Goal: Information Seeking & Learning: Learn about a topic

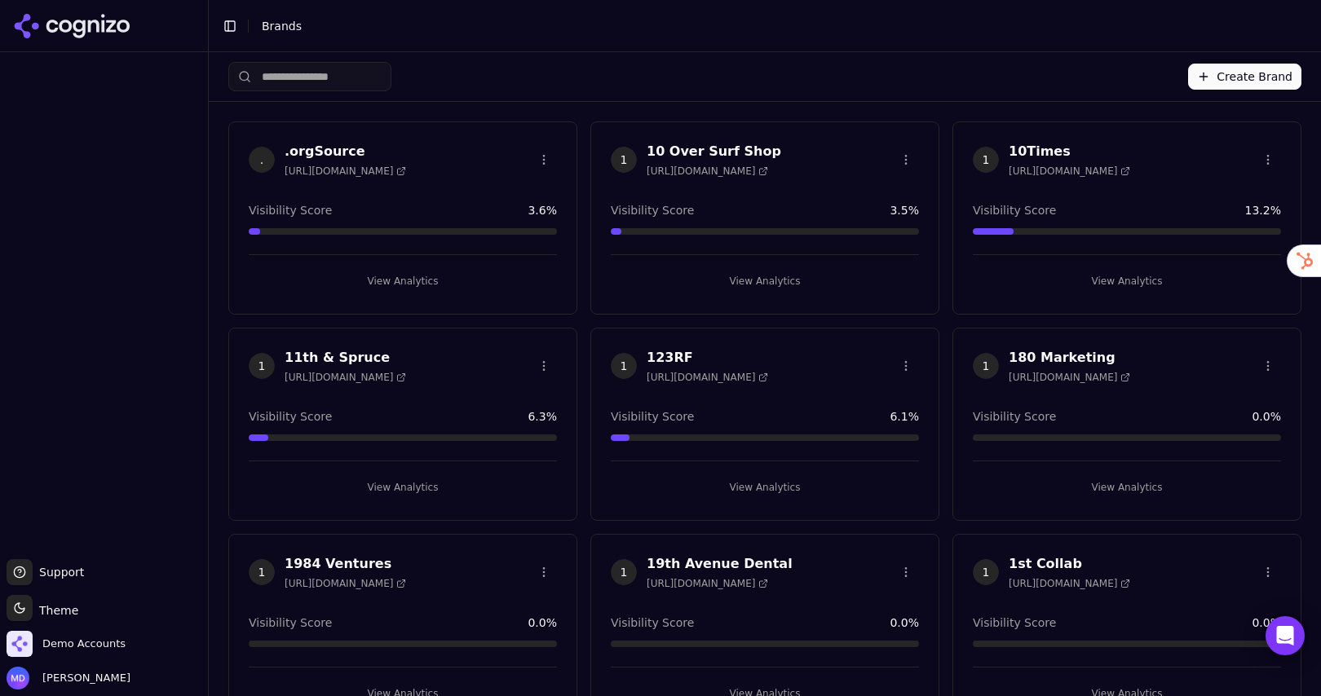
click at [343, 73] on input "search" at bounding box center [309, 76] width 163 height 29
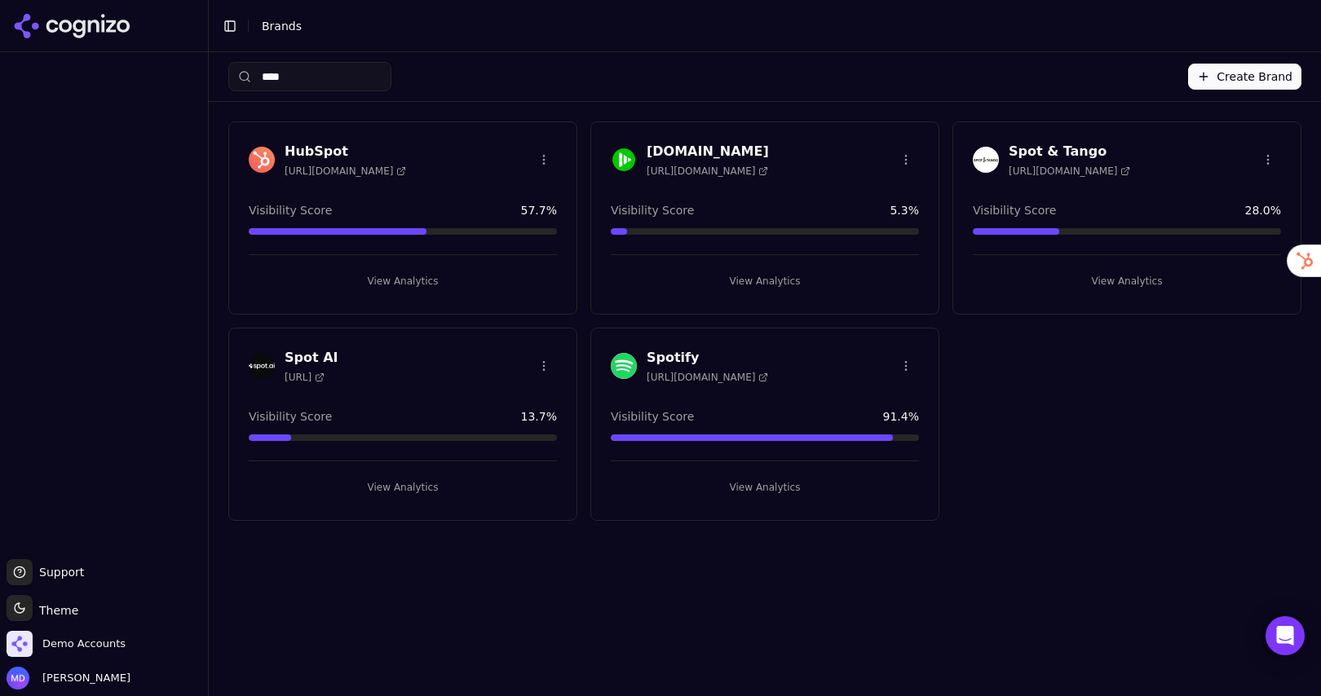
type input "****"
click at [1128, 275] on button "View Analytics" at bounding box center [1127, 281] width 308 height 26
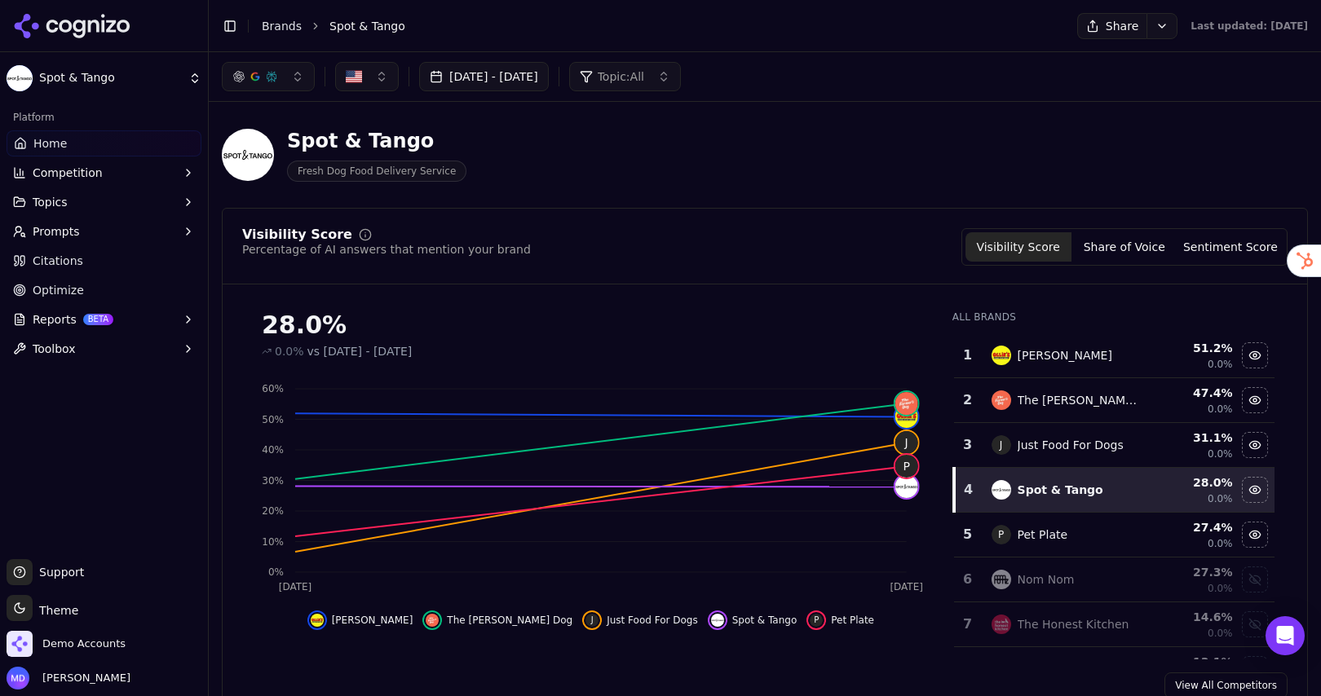
click at [60, 177] on span "Competition" at bounding box center [68, 173] width 70 height 16
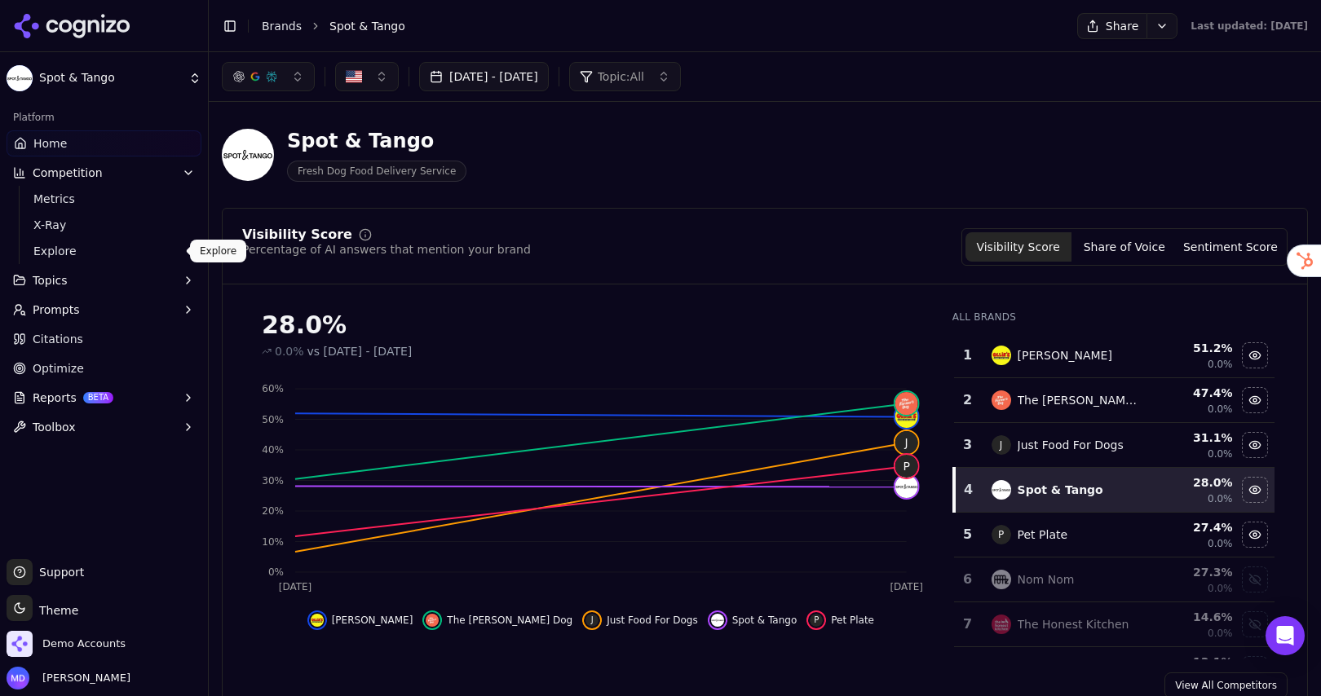
click at [50, 251] on span "Explore" at bounding box center [104, 251] width 142 height 16
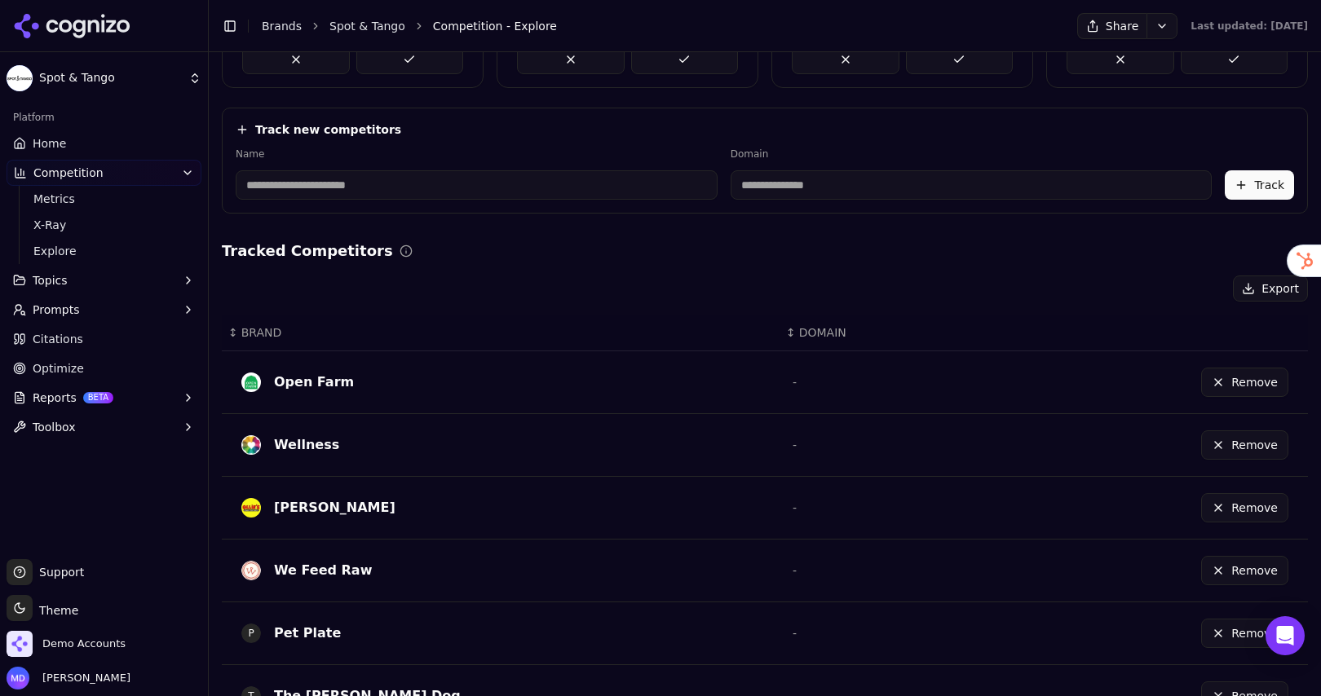
scroll to position [180, 0]
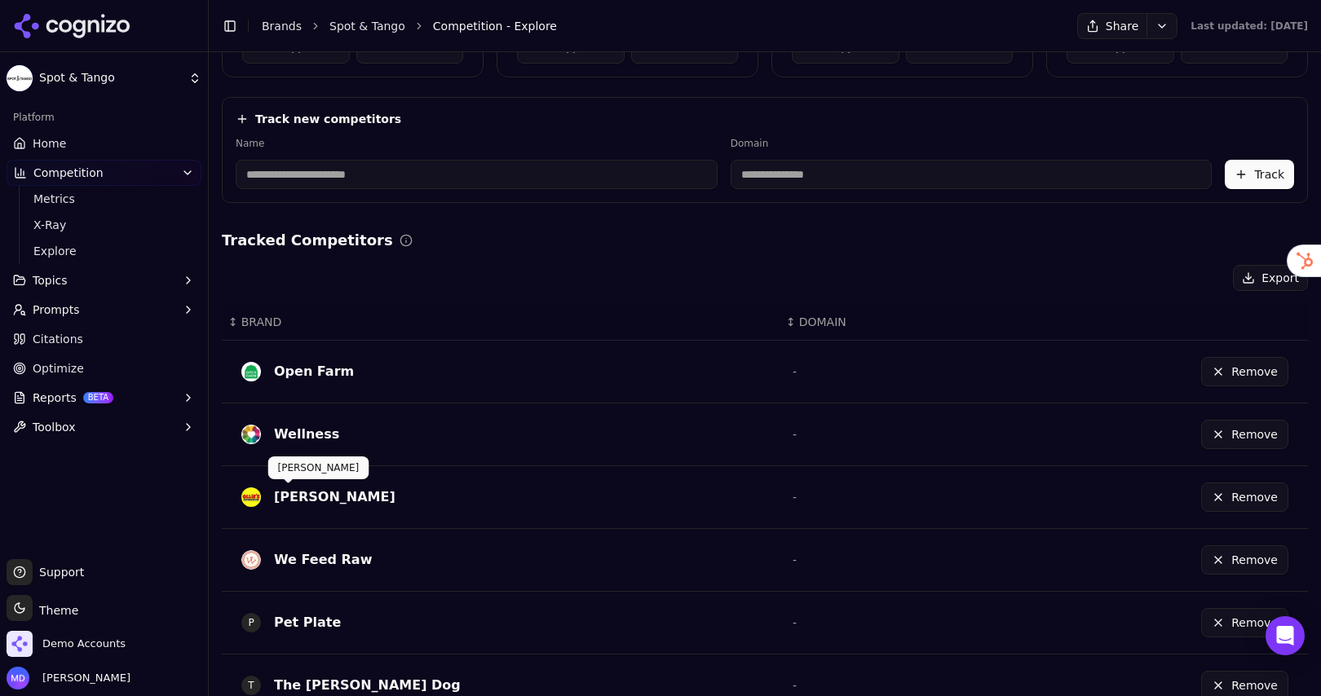
click at [289, 501] on div "[PERSON_NAME]" at bounding box center [334, 498] width 121 height 20
click at [101, 215] on link "X-Ray" at bounding box center [104, 225] width 155 height 23
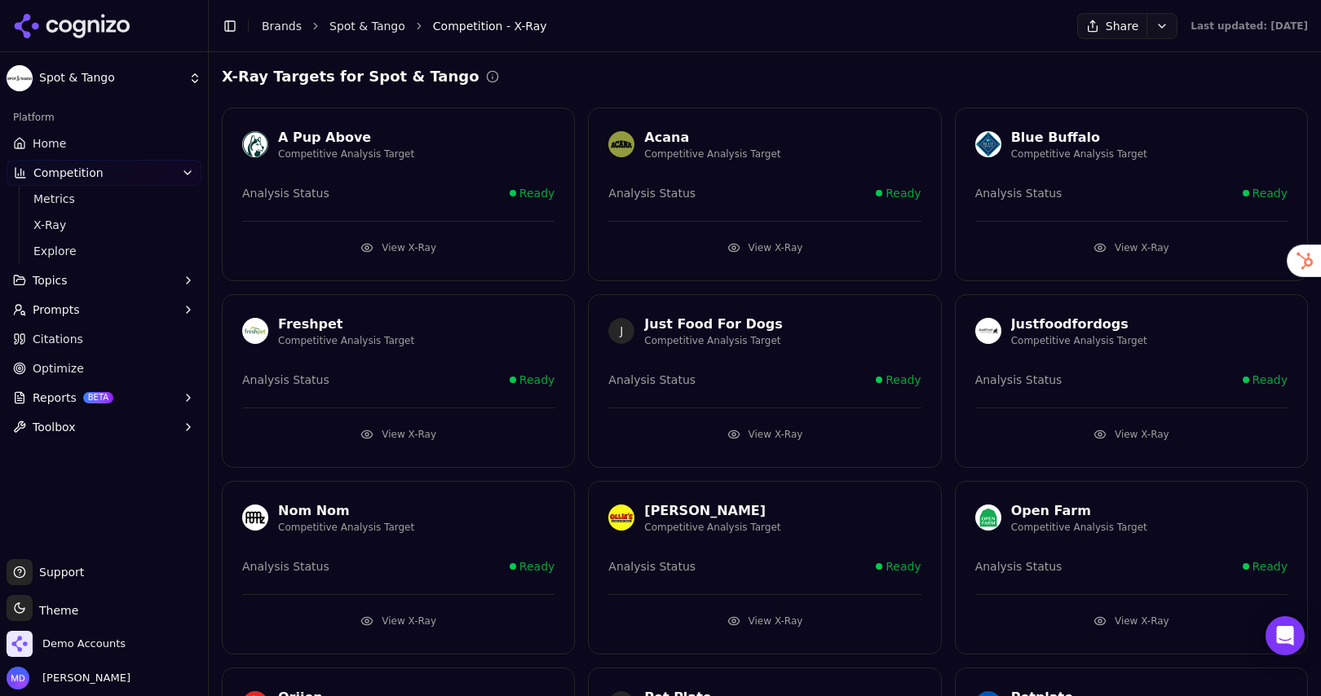
drag, startPoint x: 746, startPoint y: 616, endPoint x: 700, endPoint y: 556, distance: 75.7
click at [746, 616] on button "View X-Ray" at bounding box center [764, 621] width 312 height 26
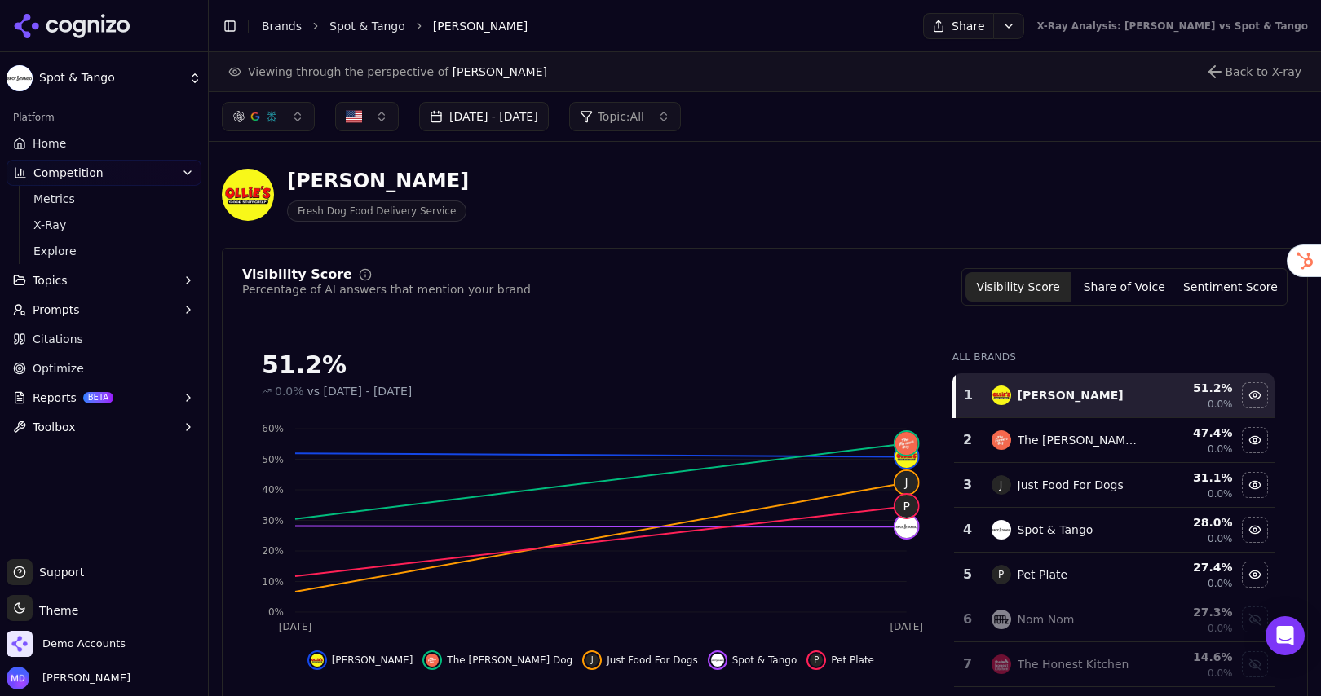
click at [79, 154] on link "Home" at bounding box center [104, 143] width 195 height 26
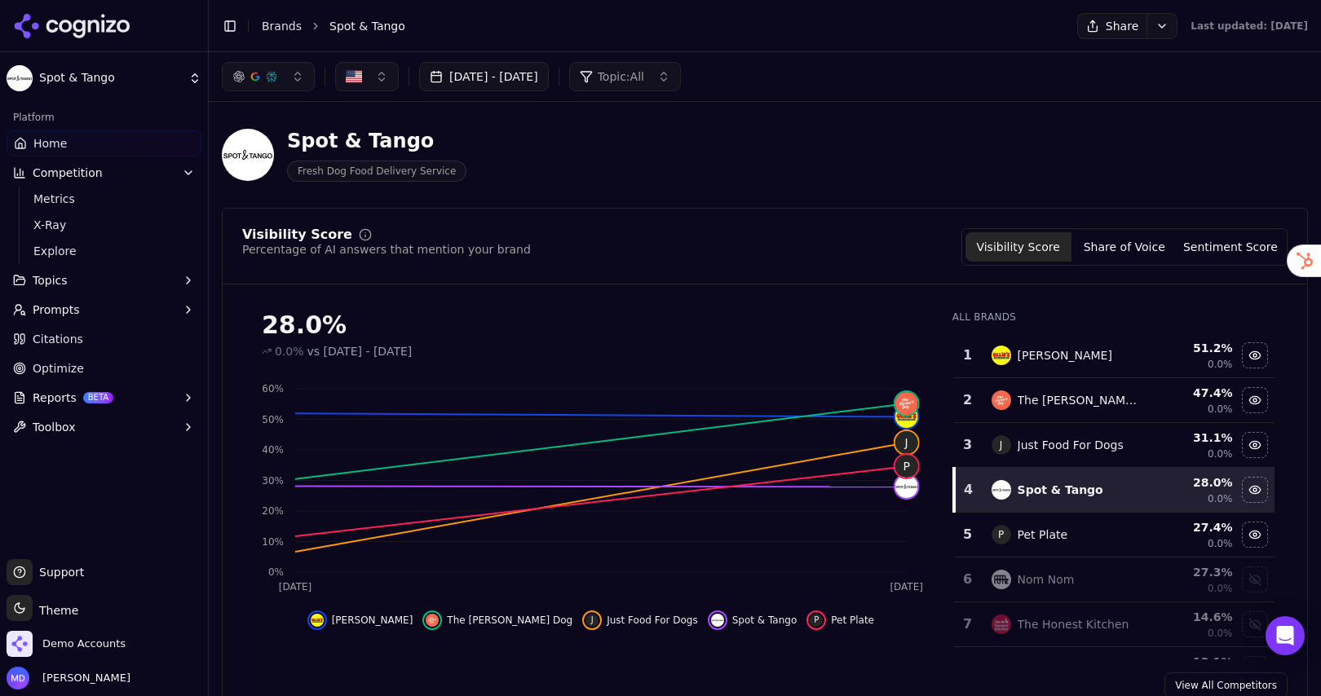
click at [68, 374] on span "Optimize" at bounding box center [58, 368] width 51 height 16
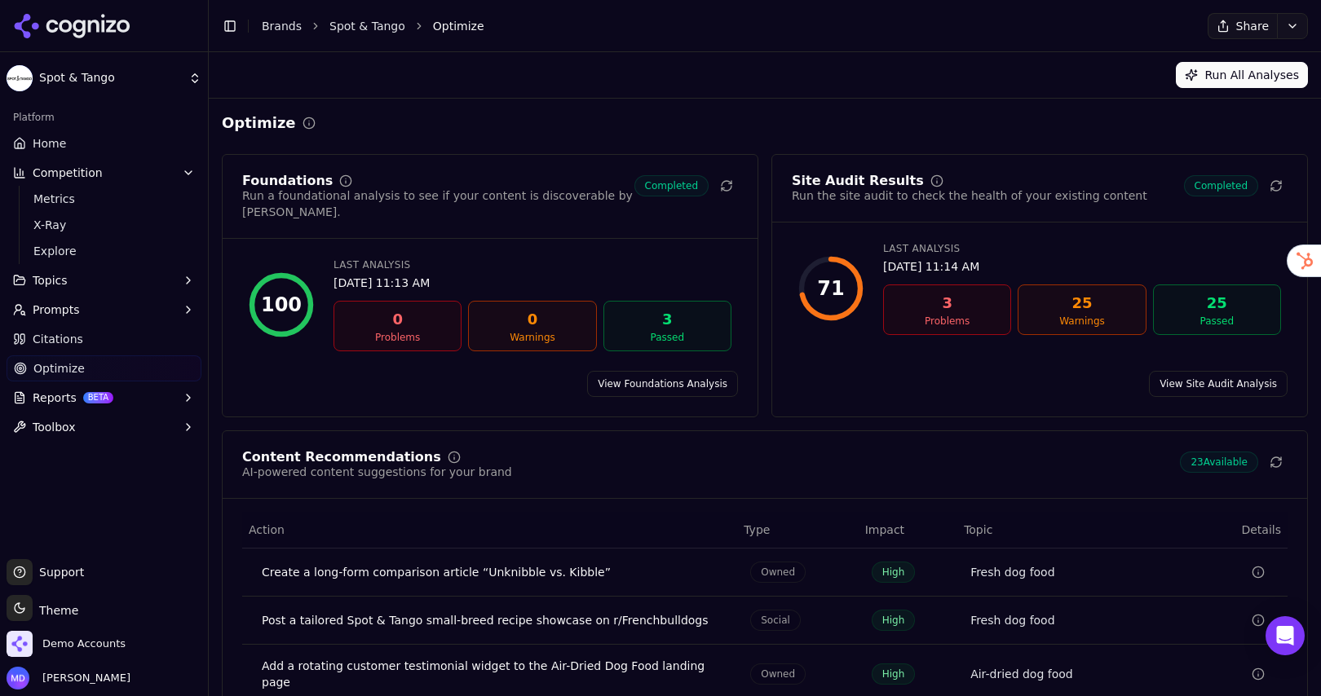
scroll to position [173, 0]
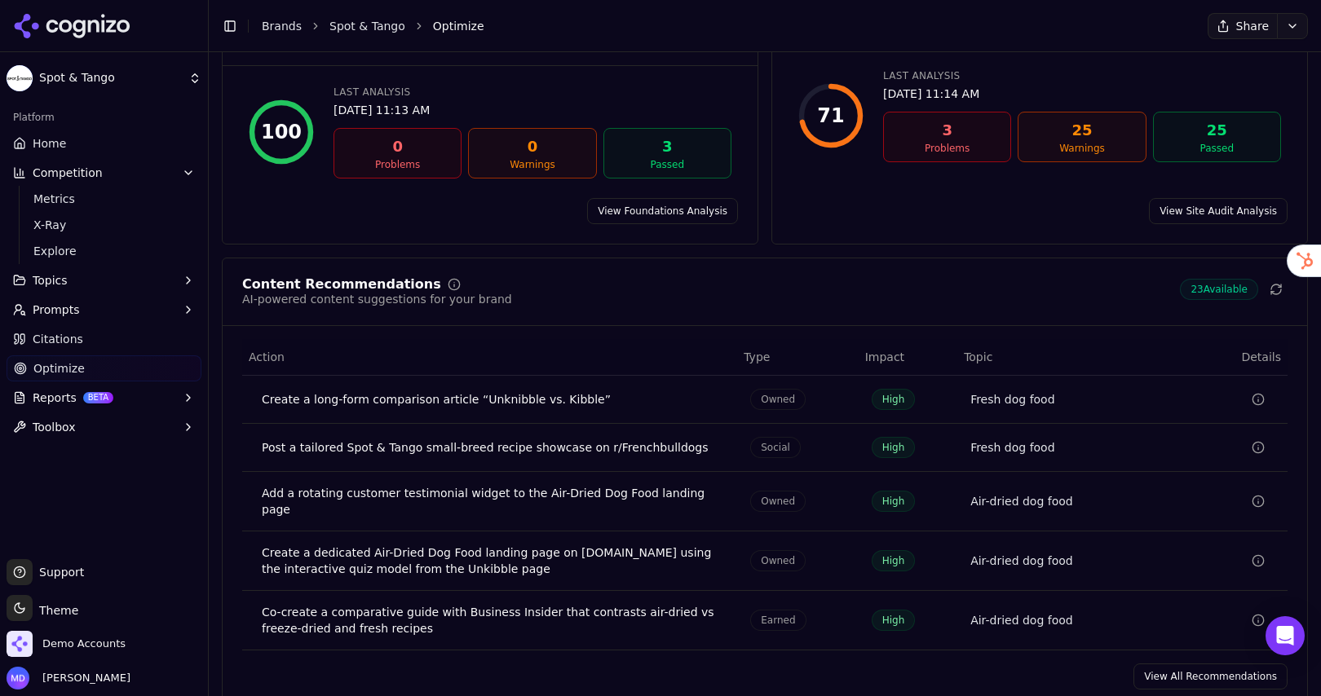
click at [1211, 664] on link "View All Recommendations" at bounding box center [1210, 677] width 154 height 26
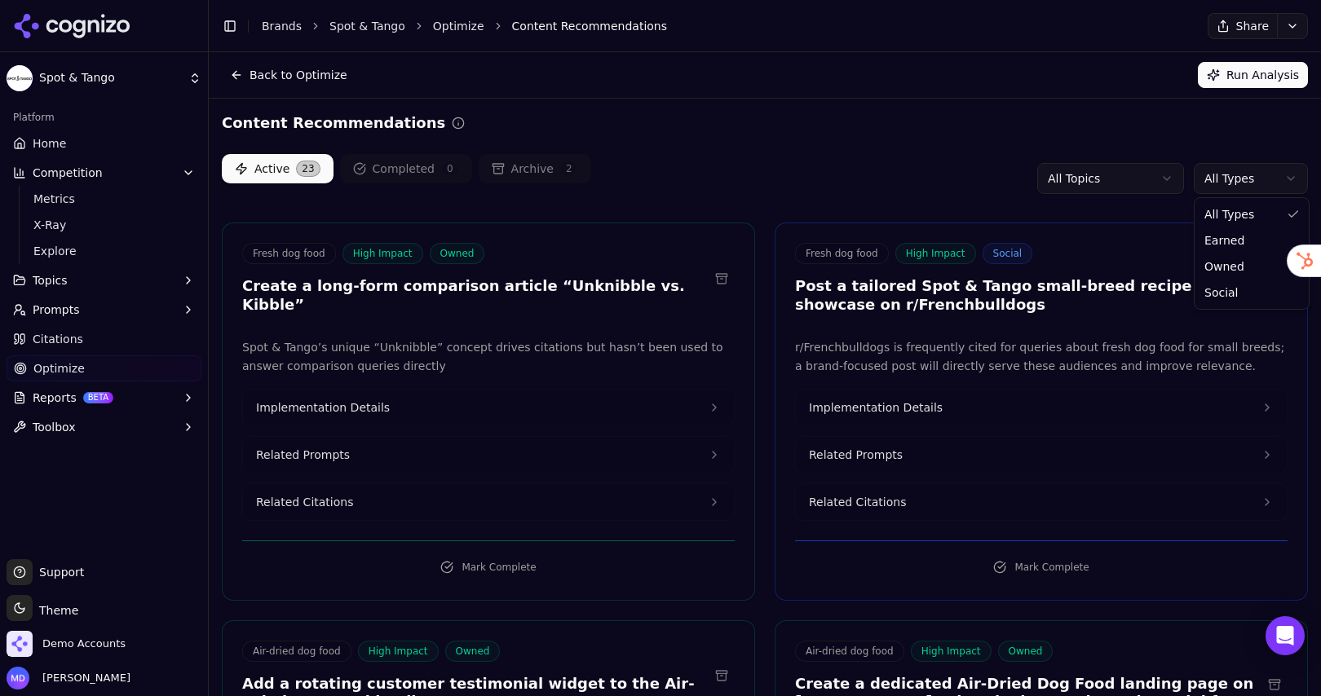
click at [1268, 180] on html "Spot & Tango Platform Home Competition Metrics X-Ray Explore Topics Prompts Cit…" at bounding box center [660, 348] width 1321 height 696
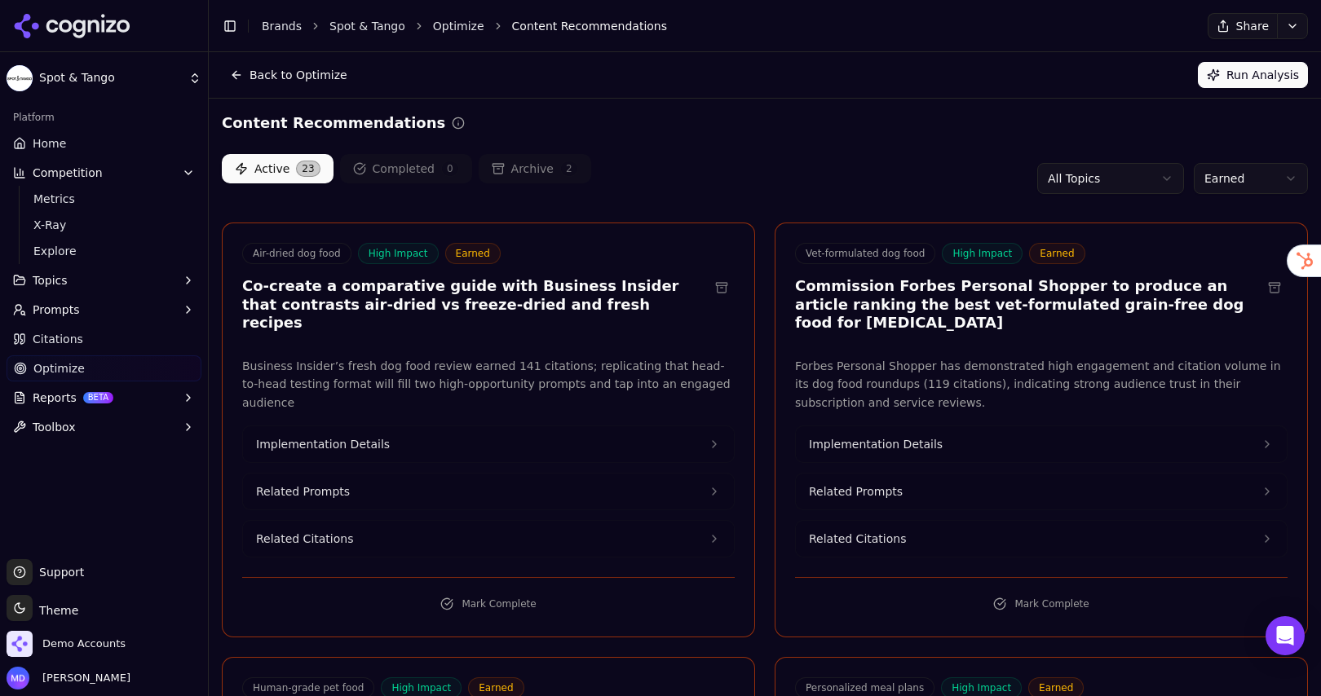
click at [1250, 183] on html "Spot & Tango Platform Home Competition Metrics X-Ray Explore Topics Prompts Cit…" at bounding box center [660, 348] width 1321 height 696
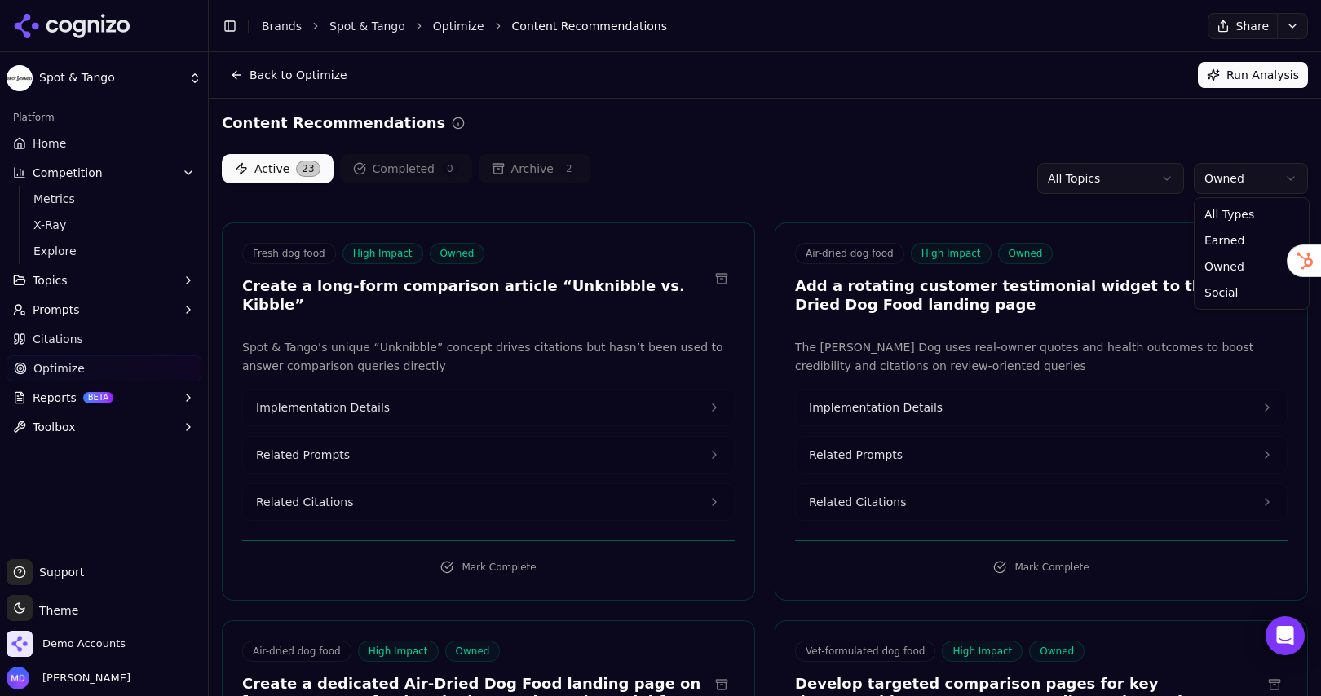
click at [1220, 183] on html "Spot & Tango Platform Home Competition Metrics X-Ray Explore Topics Prompts Cit…" at bounding box center [660, 348] width 1321 height 696
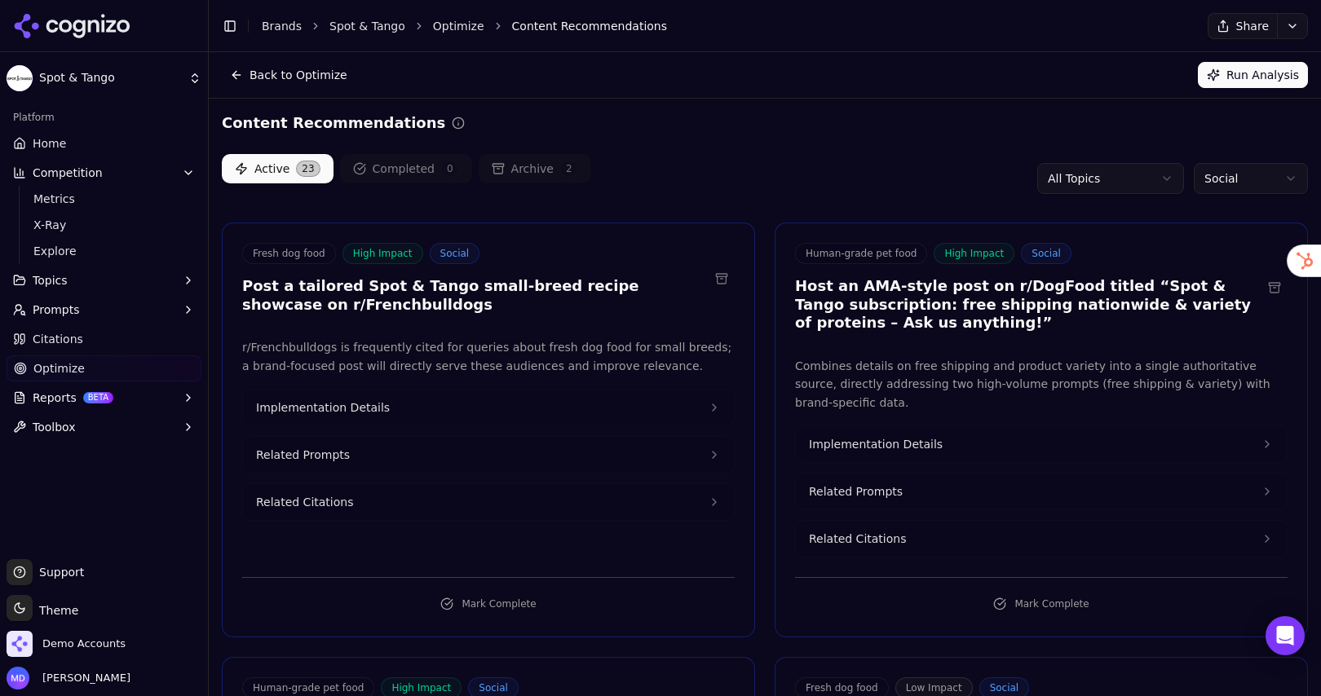
click at [1215, 167] on html "Spot & Tango Platform Home Competition Metrics X-Ray Explore Topics Prompts Cit…" at bounding box center [660, 348] width 1321 height 696
drag, startPoint x: 1225, startPoint y: 212, endPoint x: 1170, endPoint y: 210, distance: 54.6
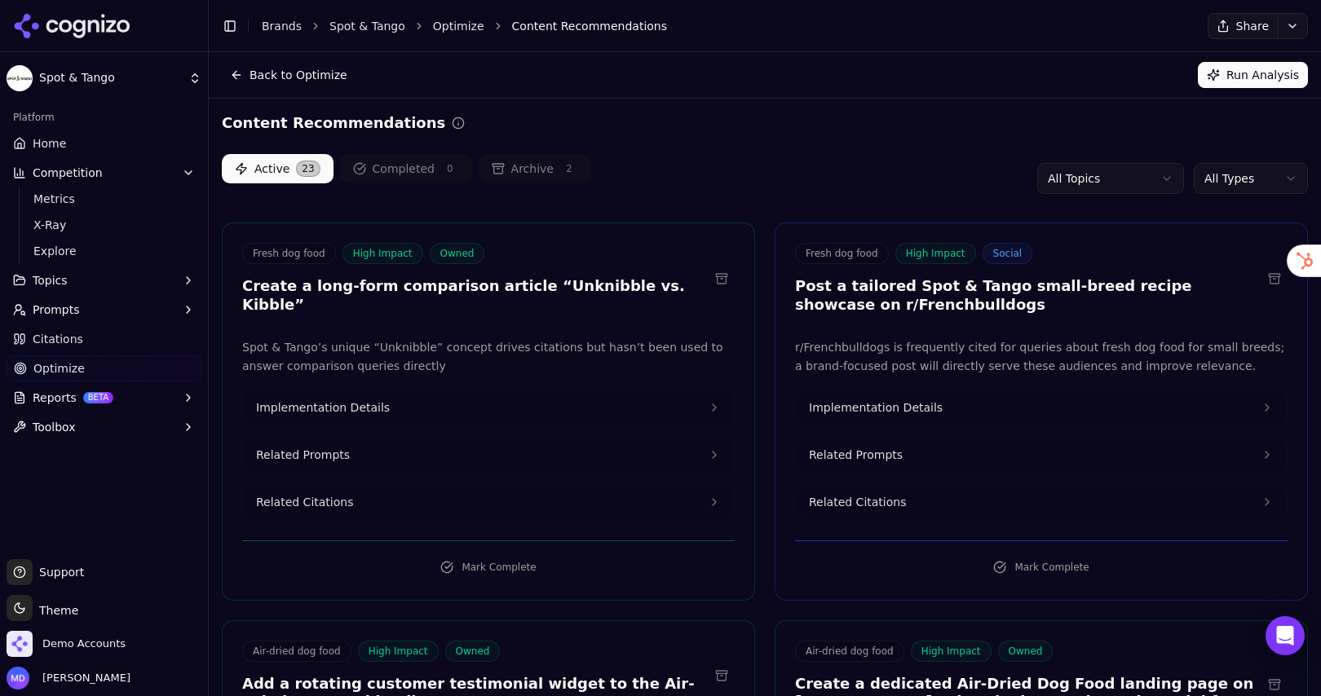
click at [52, 135] on span "Home" at bounding box center [49, 143] width 33 height 16
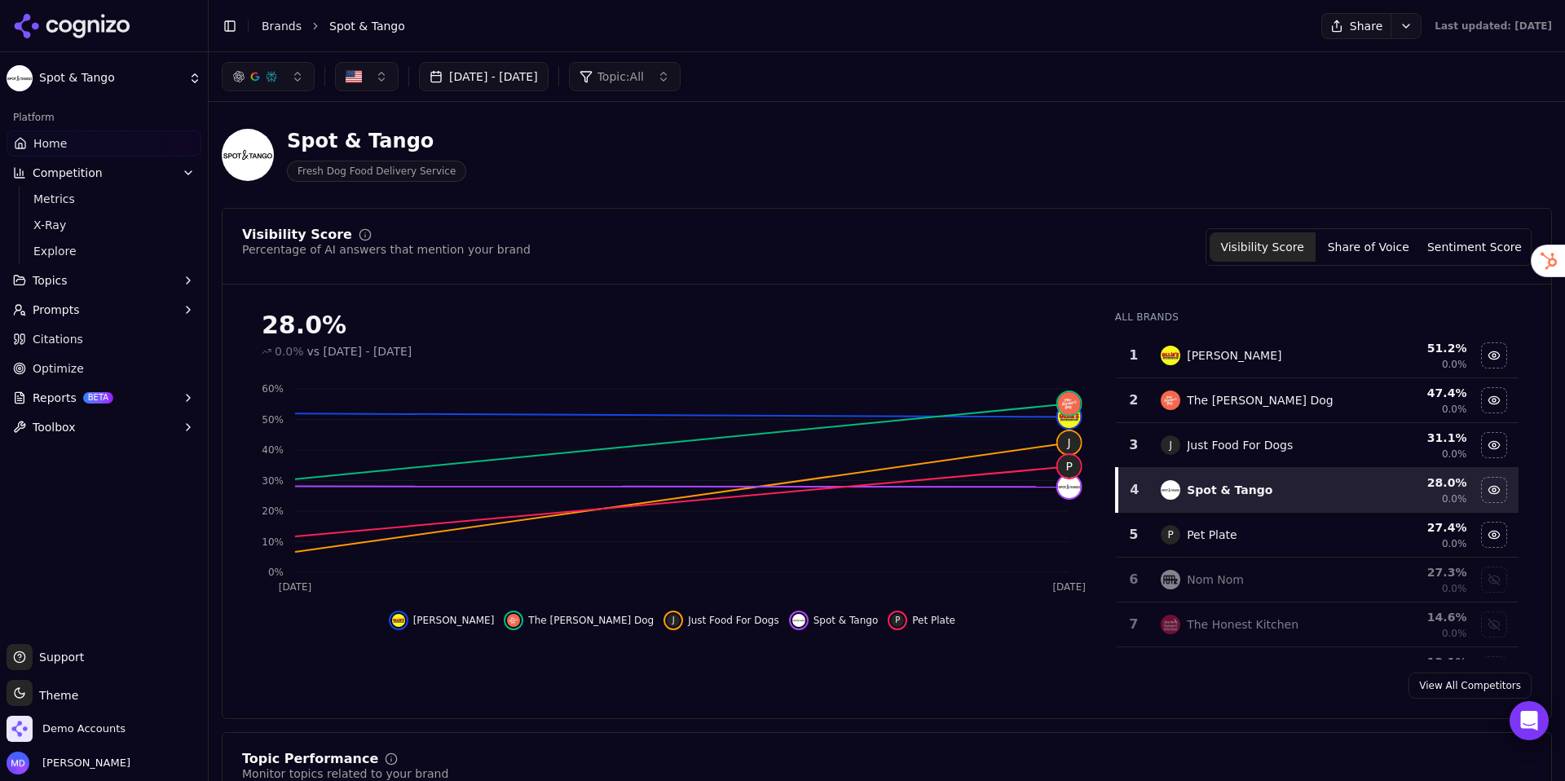
click at [1320, 244] on button "Sentiment Score" at bounding box center [1475, 246] width 106 height 29
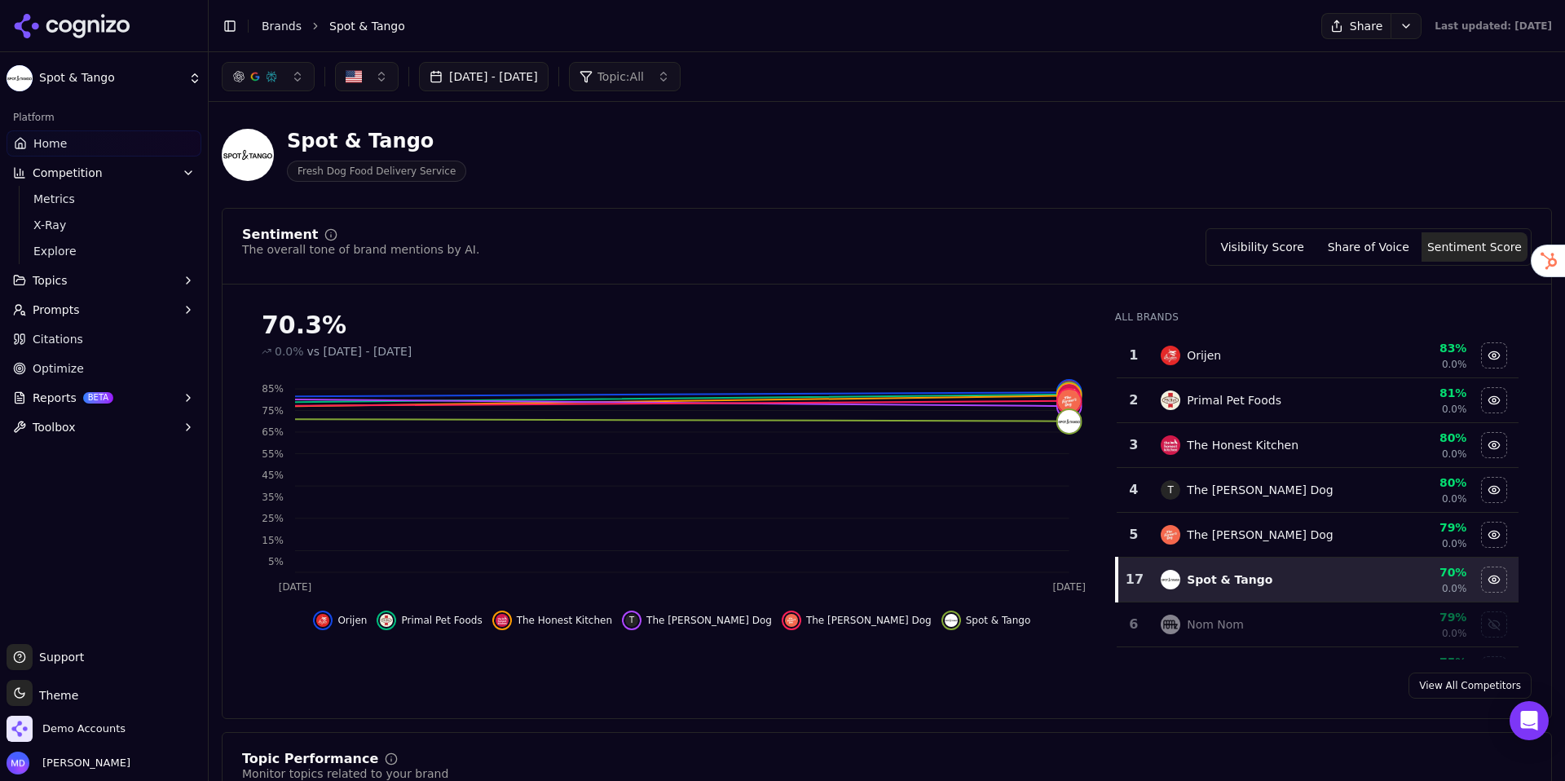
click at [1273, 241] on button "Visibility Score" at bounding box center [1263, 246] width 106 height 29
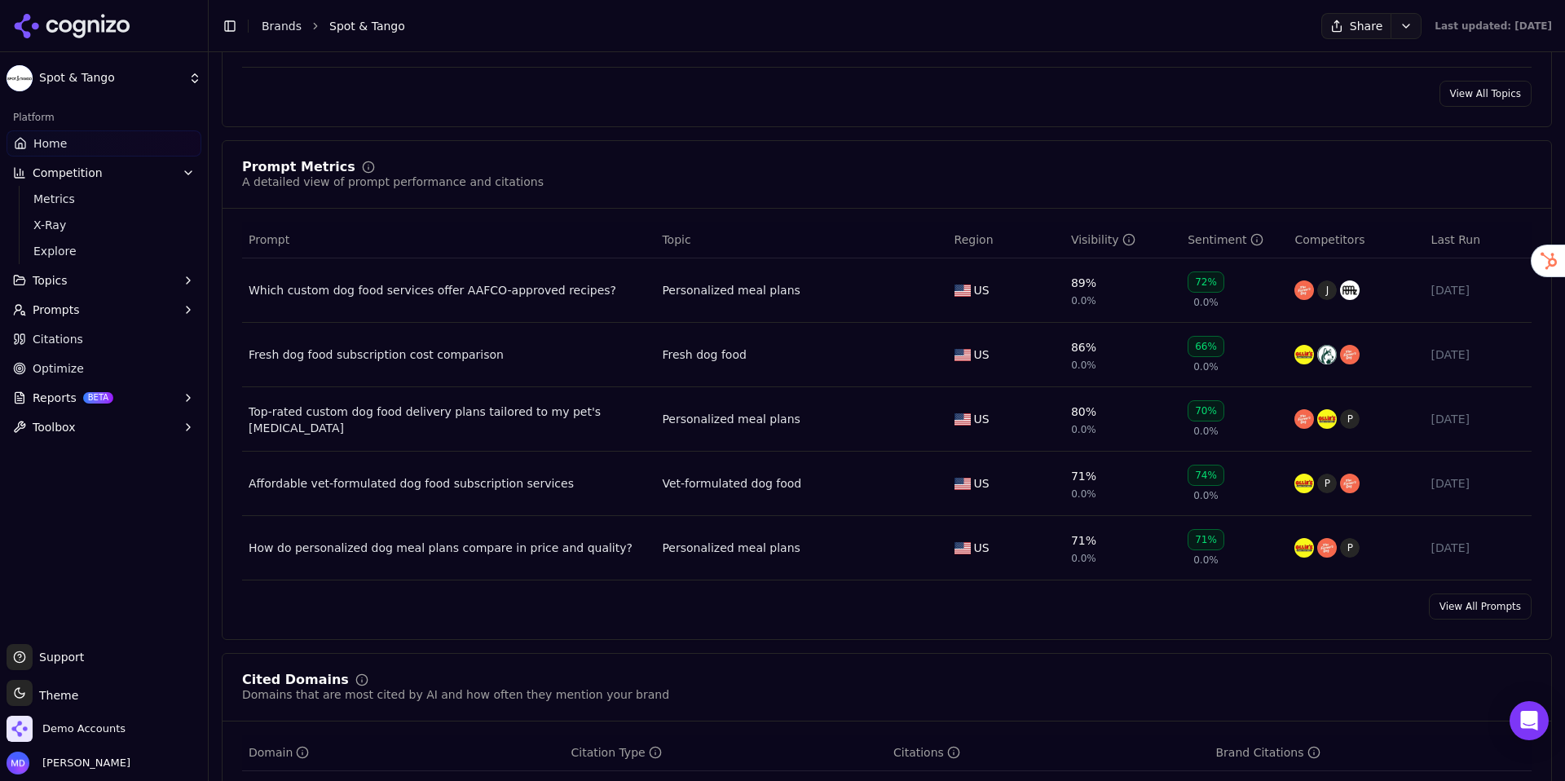
scroll to position [1107, 0]
click at [1320, 610] on link "View All Prompts" at bounding box center [1480, 604] width 103 height 26
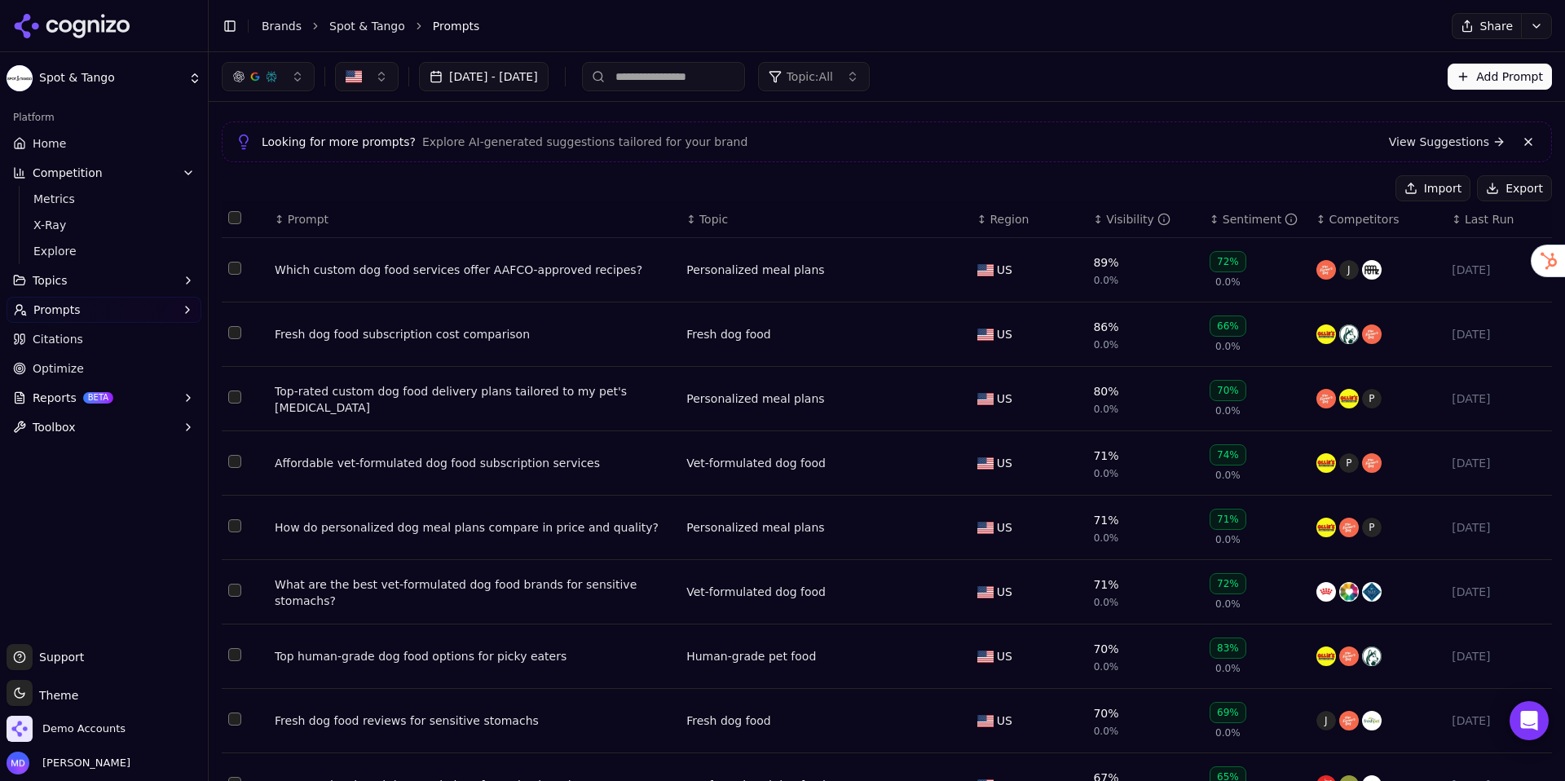
scroll to position [38, 0]
click at [418, 267] on div "Which custom dog food services offer AAFCO-approved recipes?" at bounding box center [474, 268] width 399 height 16
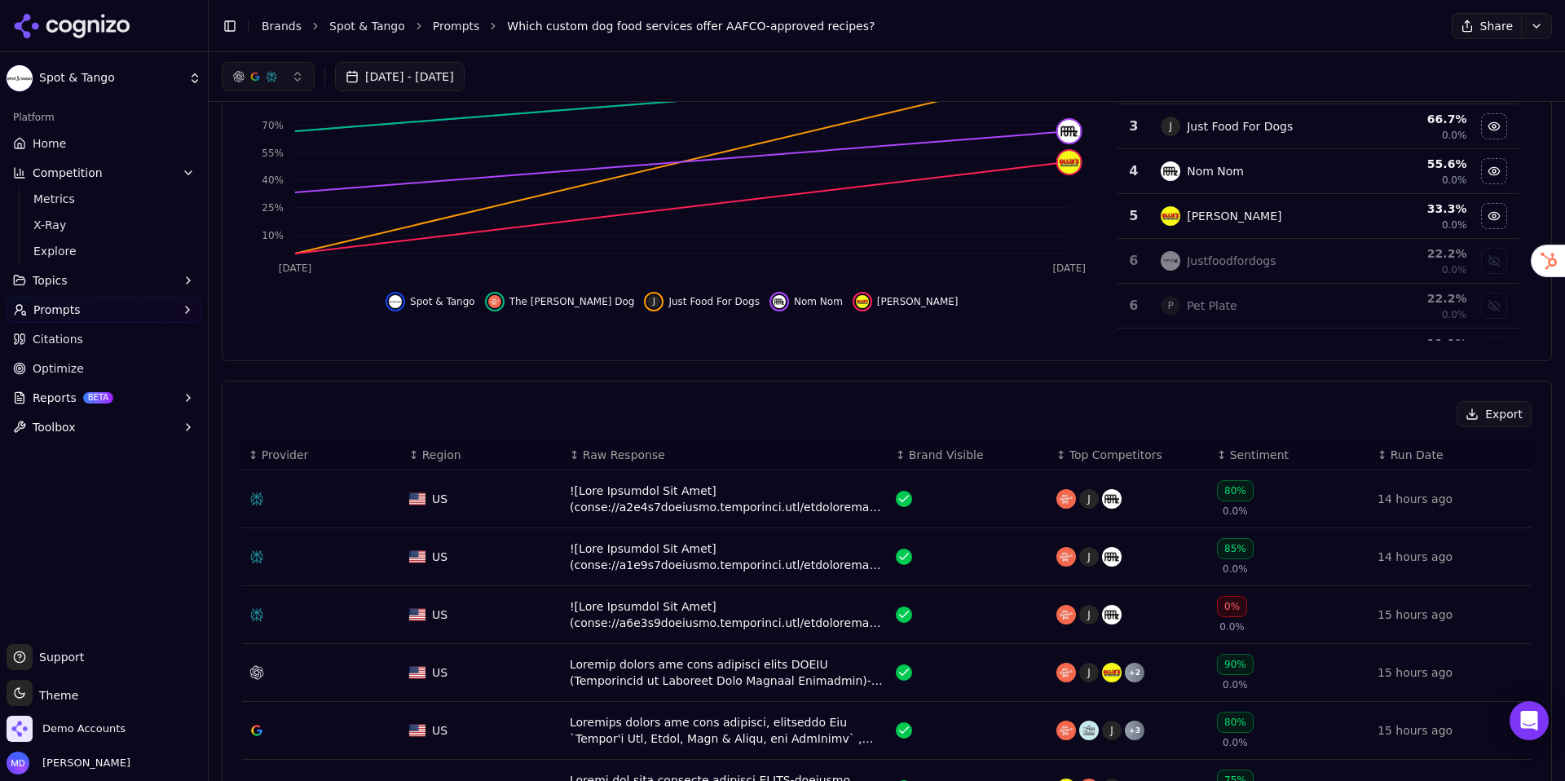
scroll to position [266, 0]
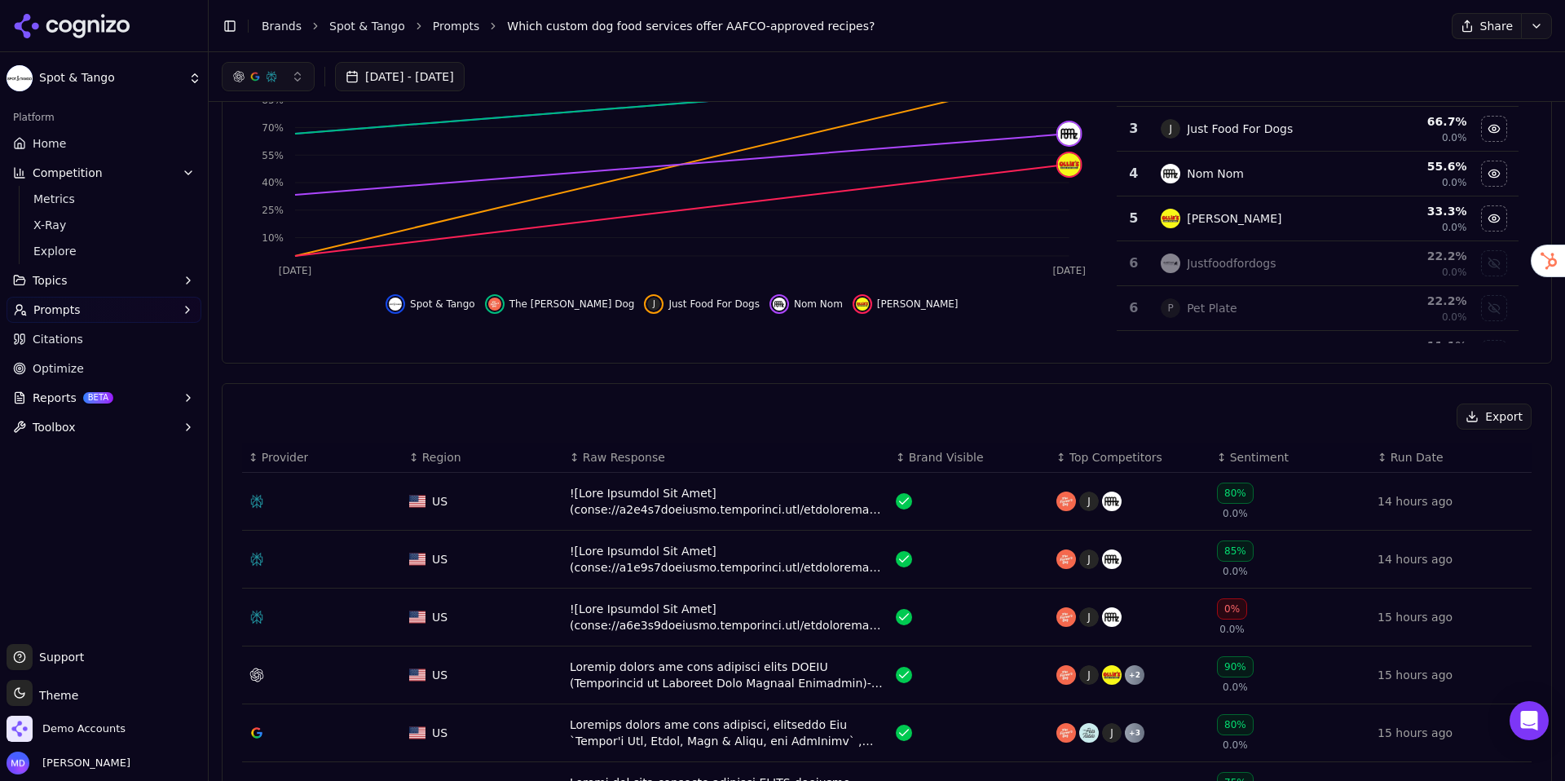
click at [127, 145] on link "Home" at bounding box center [104, 143] width 195 height 26
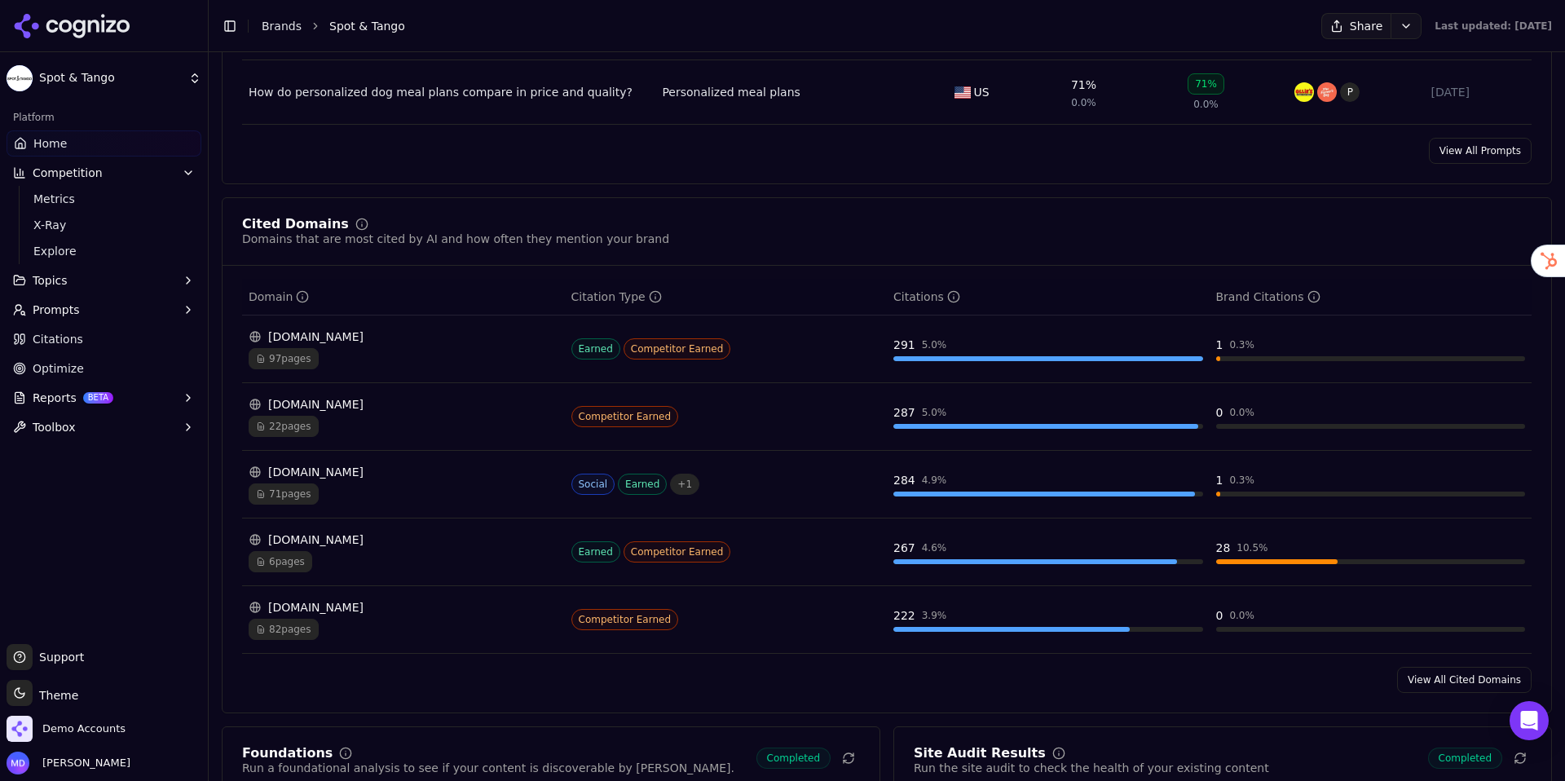
scroll to position [1563, 0]
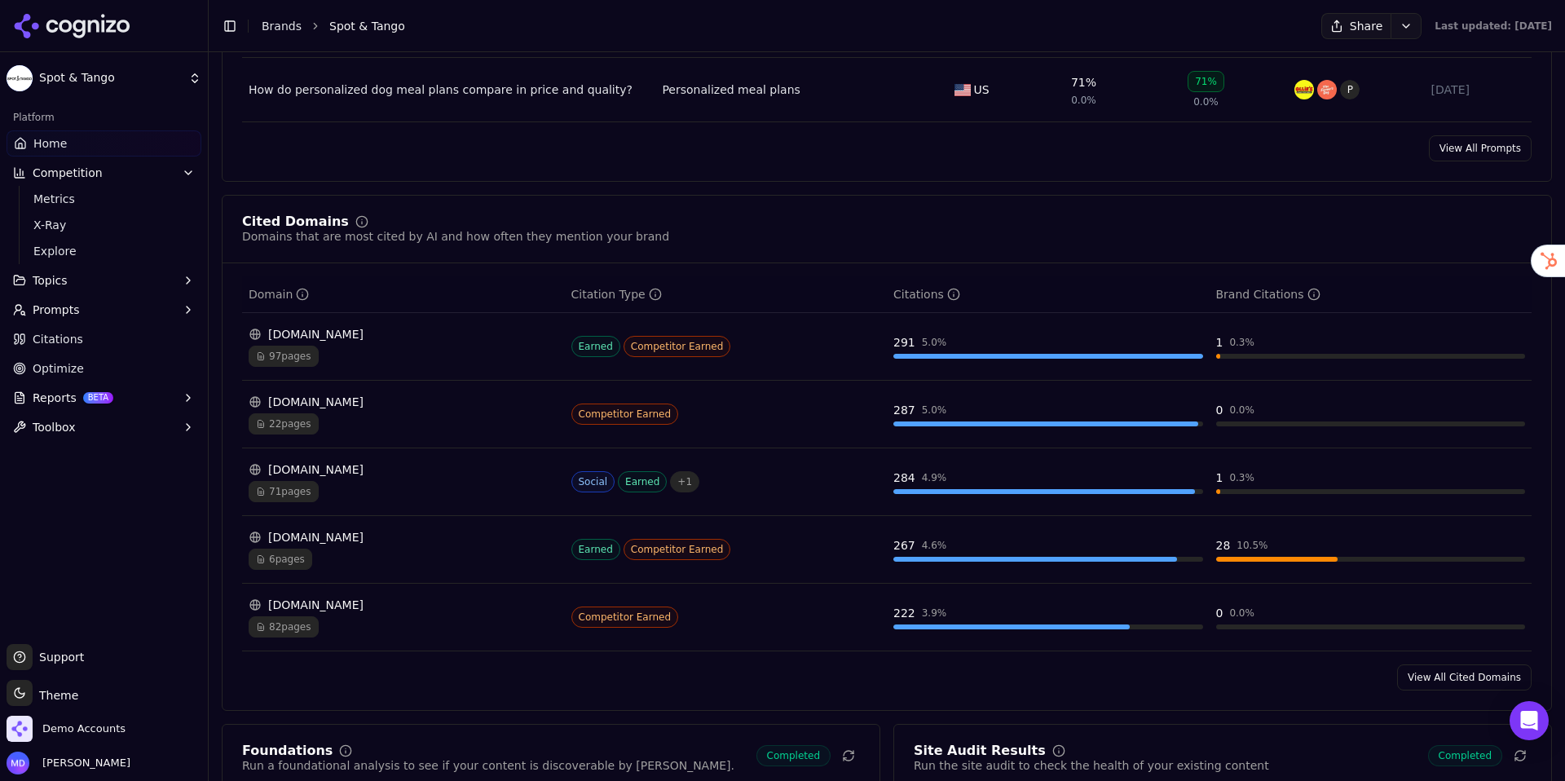
click at [438, 347] on div "[DOMAIN_NAME] 97 pages" at bounding box center [404, 346] width 310 height 41
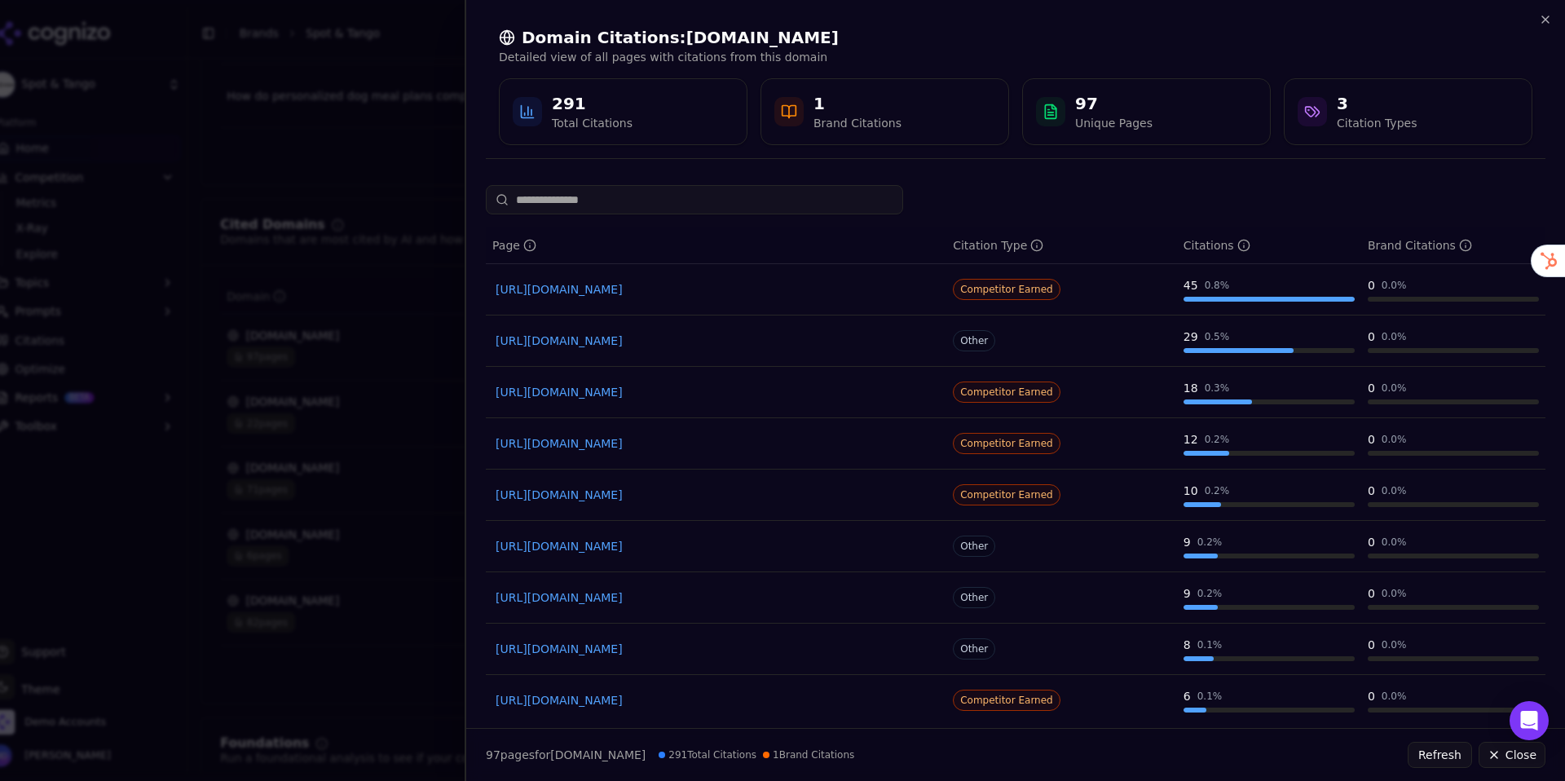
scroll to position [115, 0]
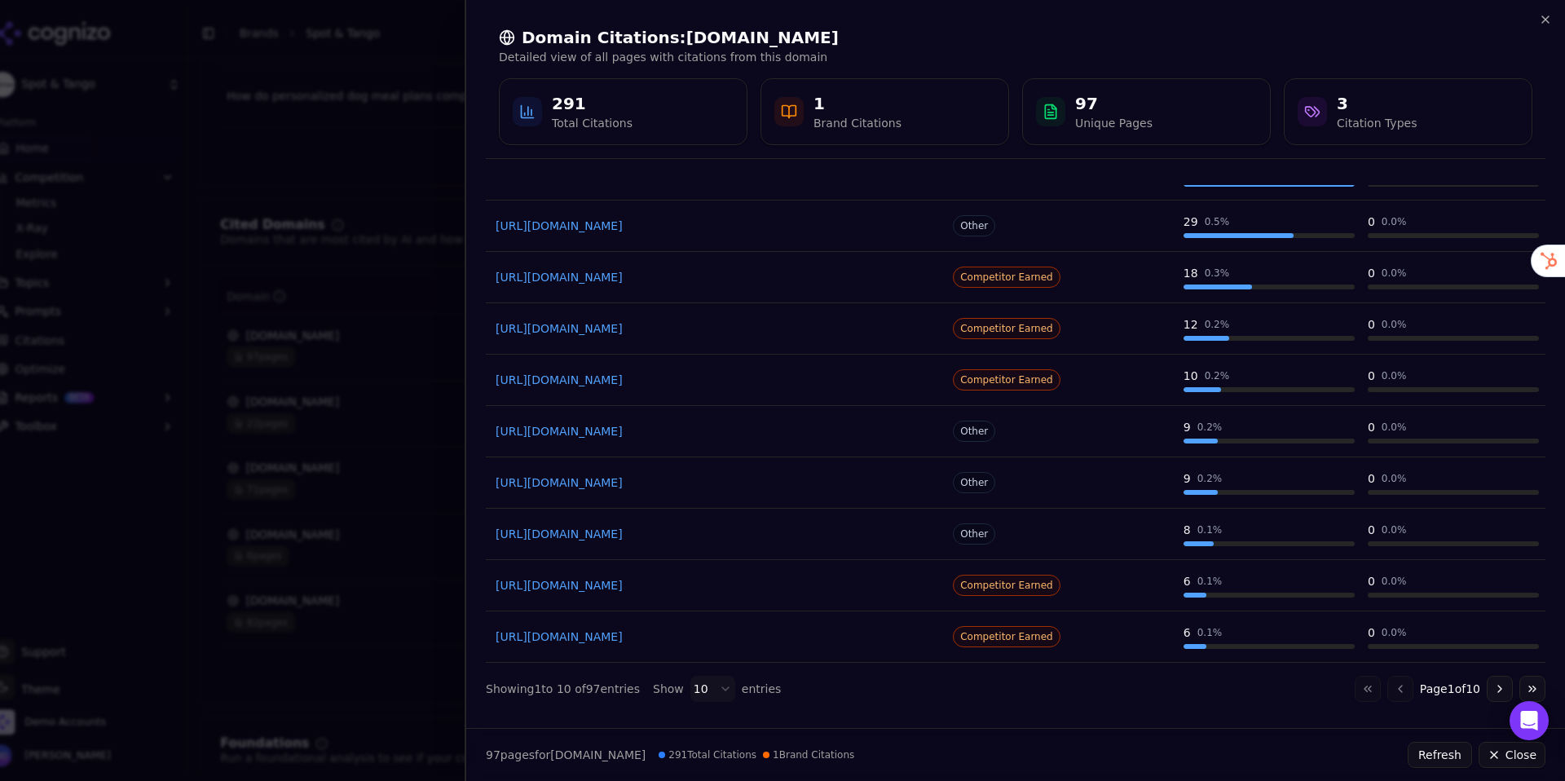
click at [1320, 678] on button "Go to next page" at bounding box center [1500, 689] width 26 height 26
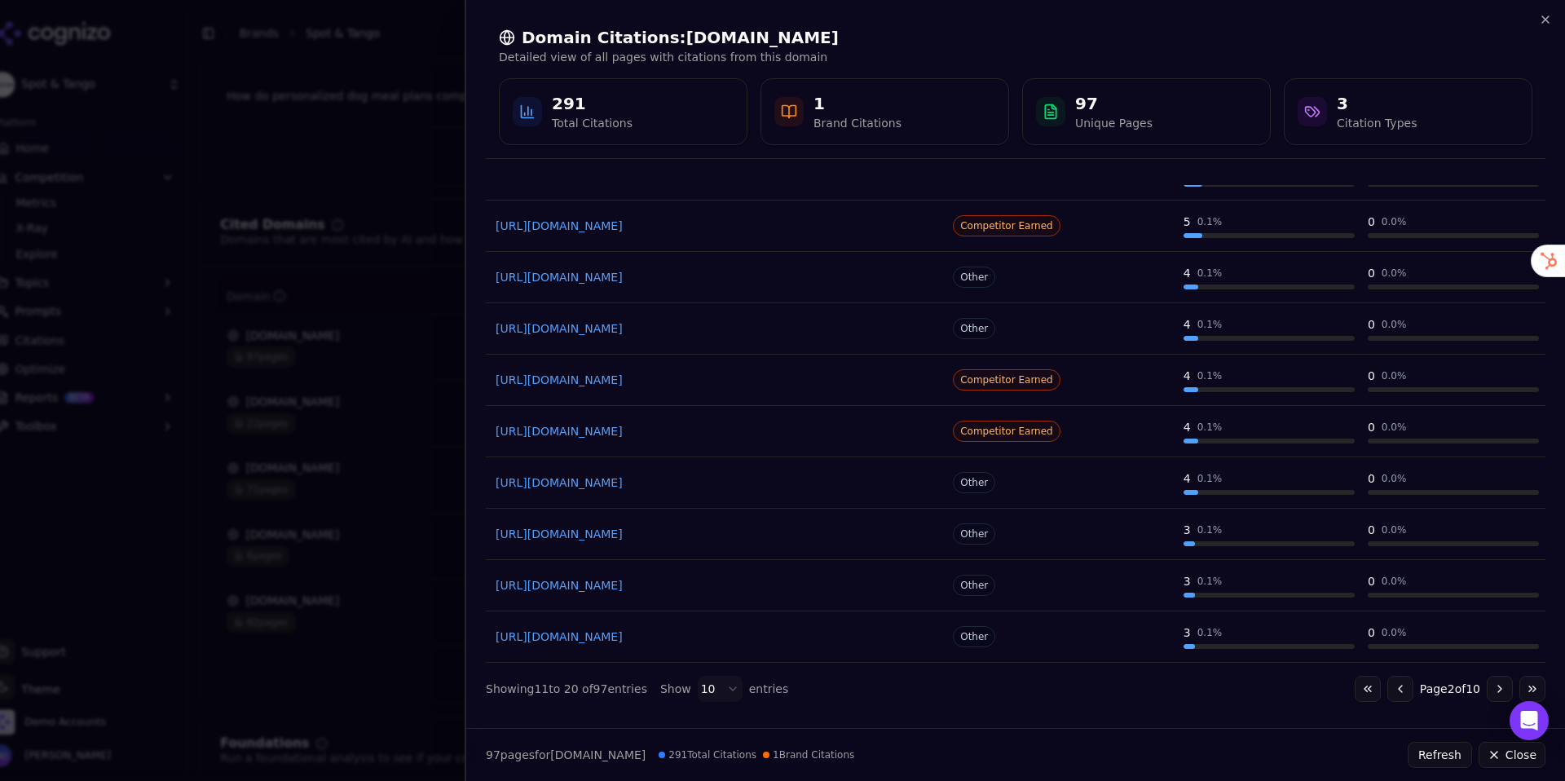
click at [1320, 678] on button "Go to next page" at bounding box center [1500, 689] width 26 height 26
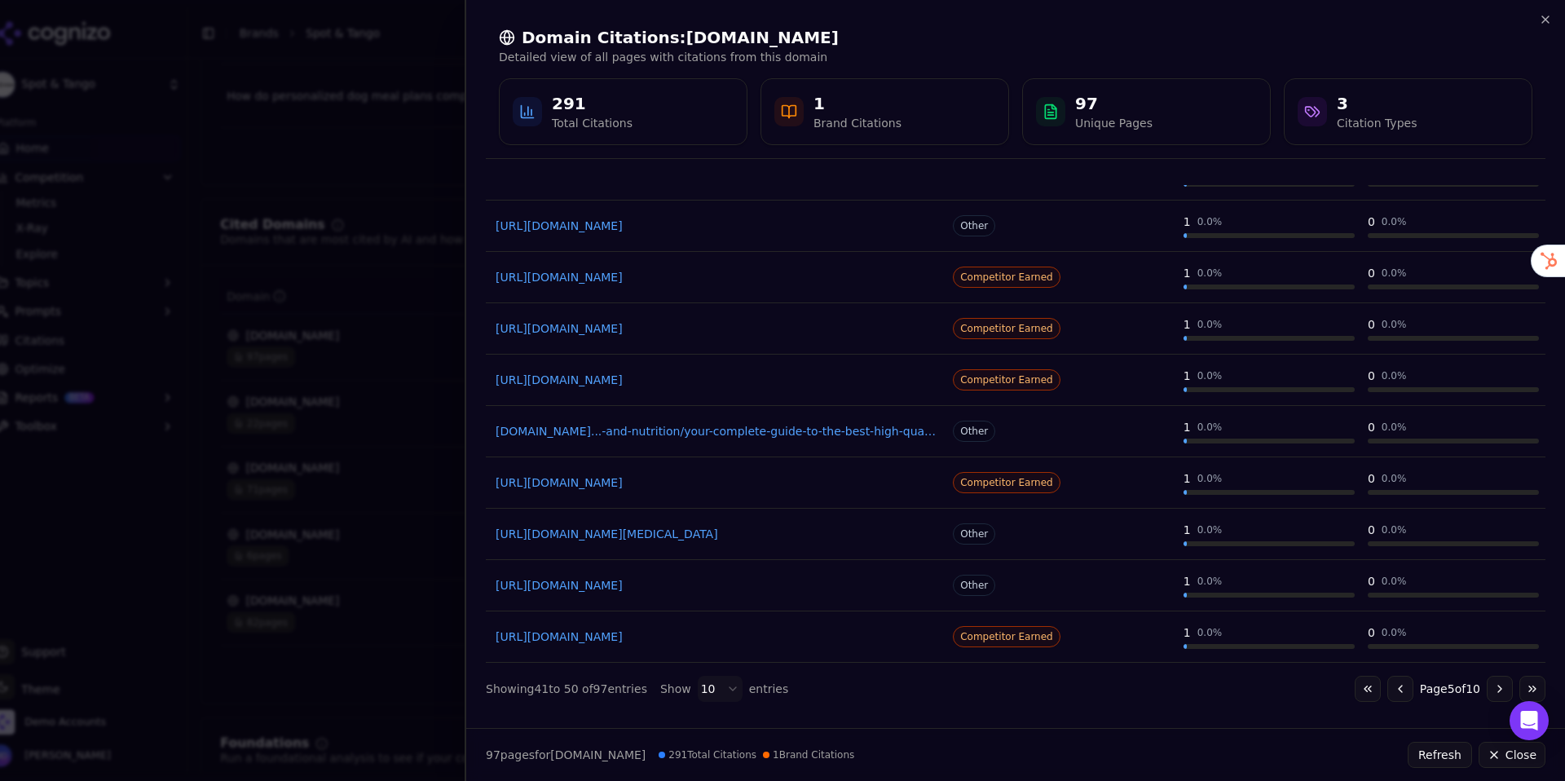
click at [1320, 686] on button "Go to next page" at bounding box center [1500, 689] width 26 height 26
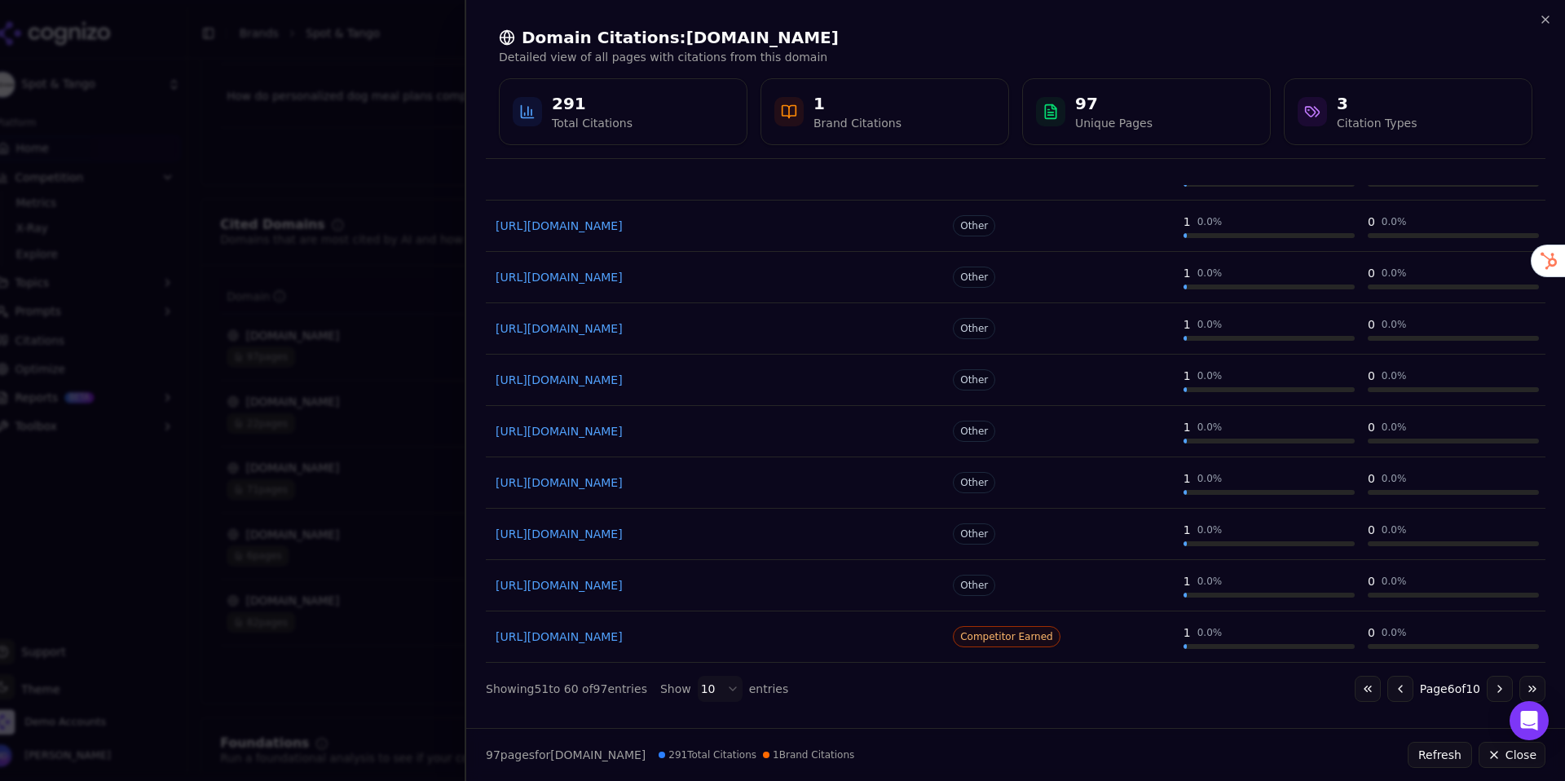
click at [1320, 686] on button "Go to next page" at bounding box center [1500, 689] width 26 height 26
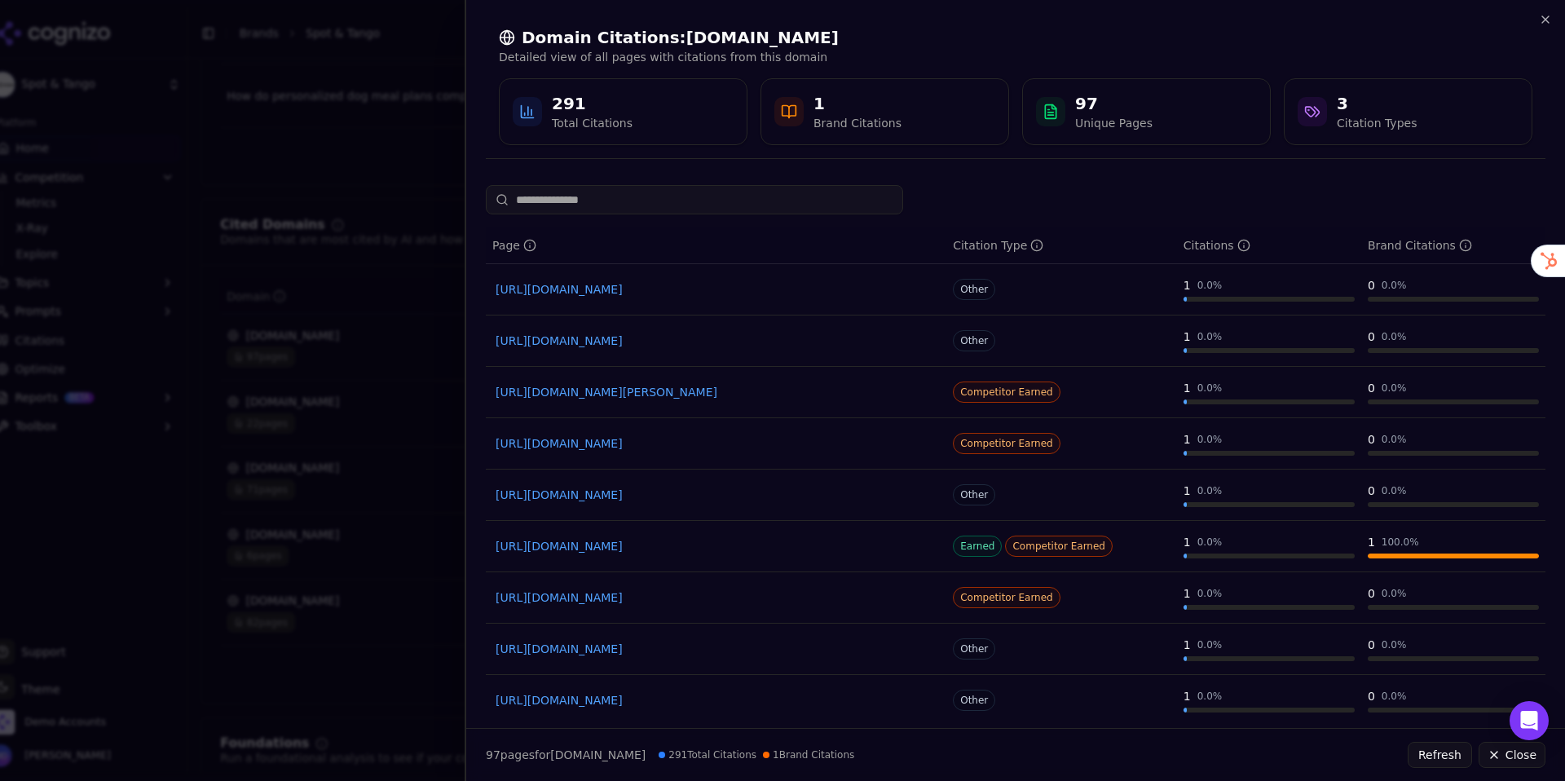
scroll to position [71, 0]
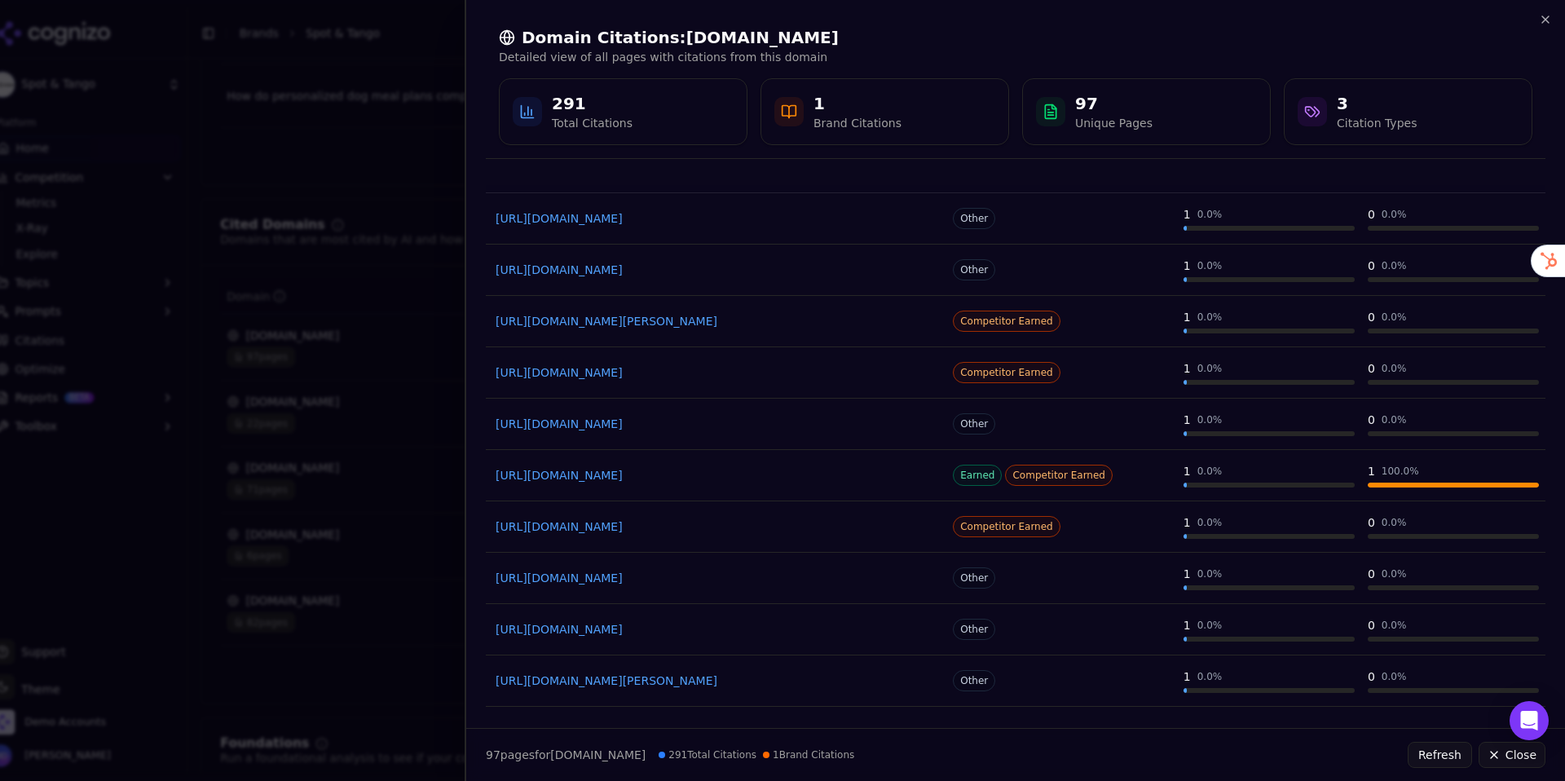
click at [406, 364] on div at bounding box center [782, 390] width 1565 height 781
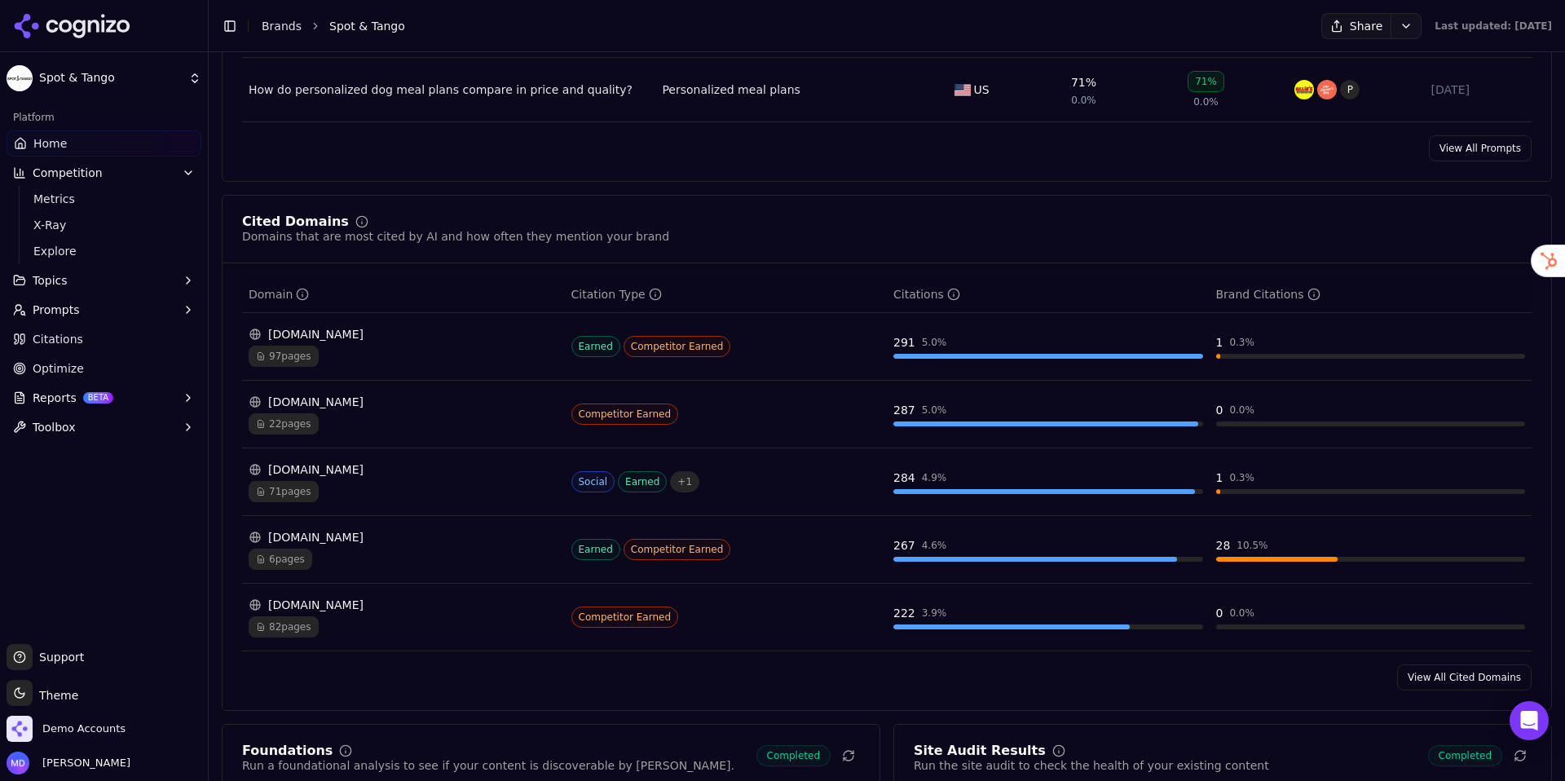
click at [146, 345] on link "Citations" at bounding box center [104, 339] width 195 height 26
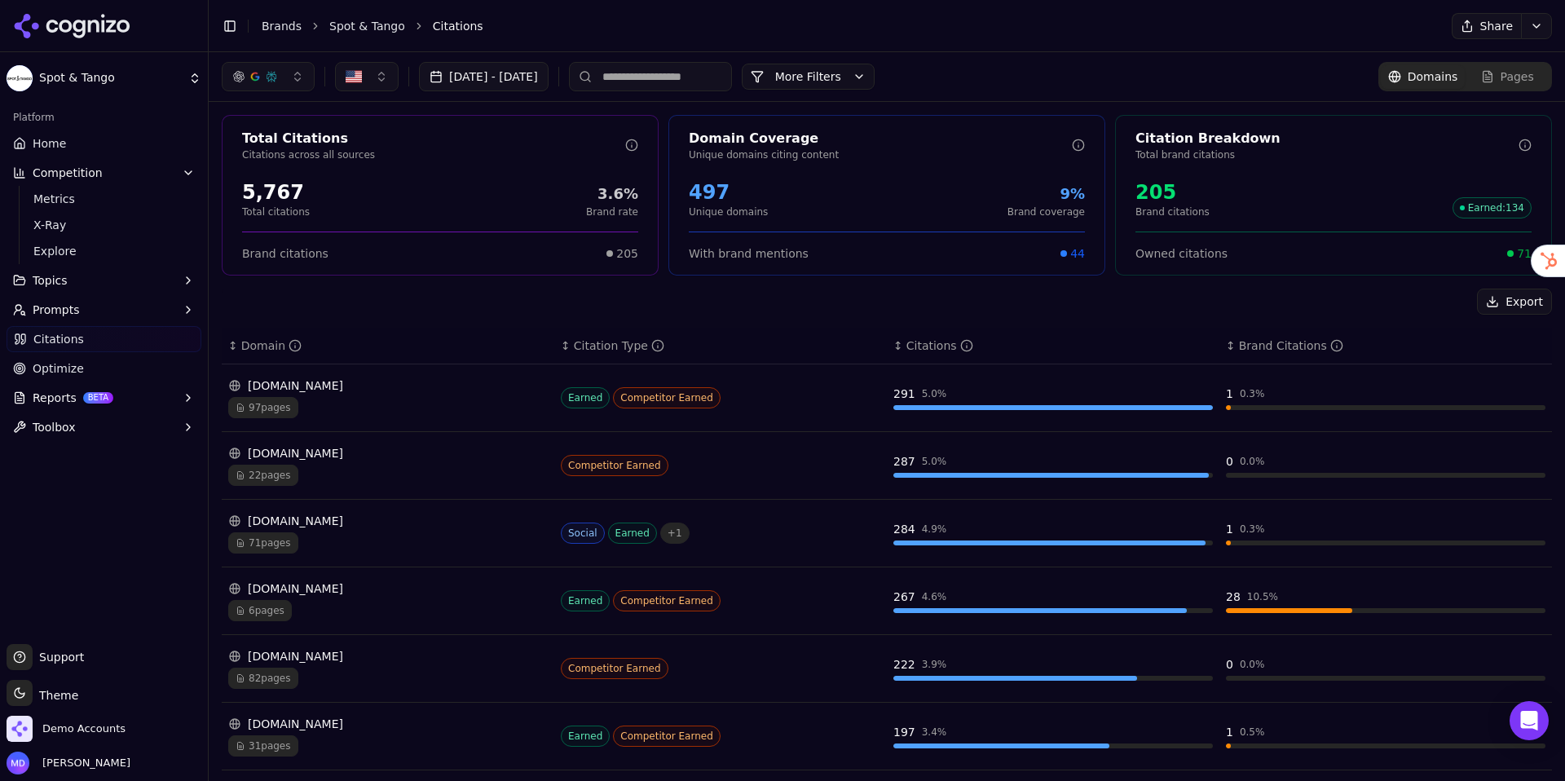
click at [61, 368] on span "Optimize" at bounding box center [58, 368] width 51 height 16
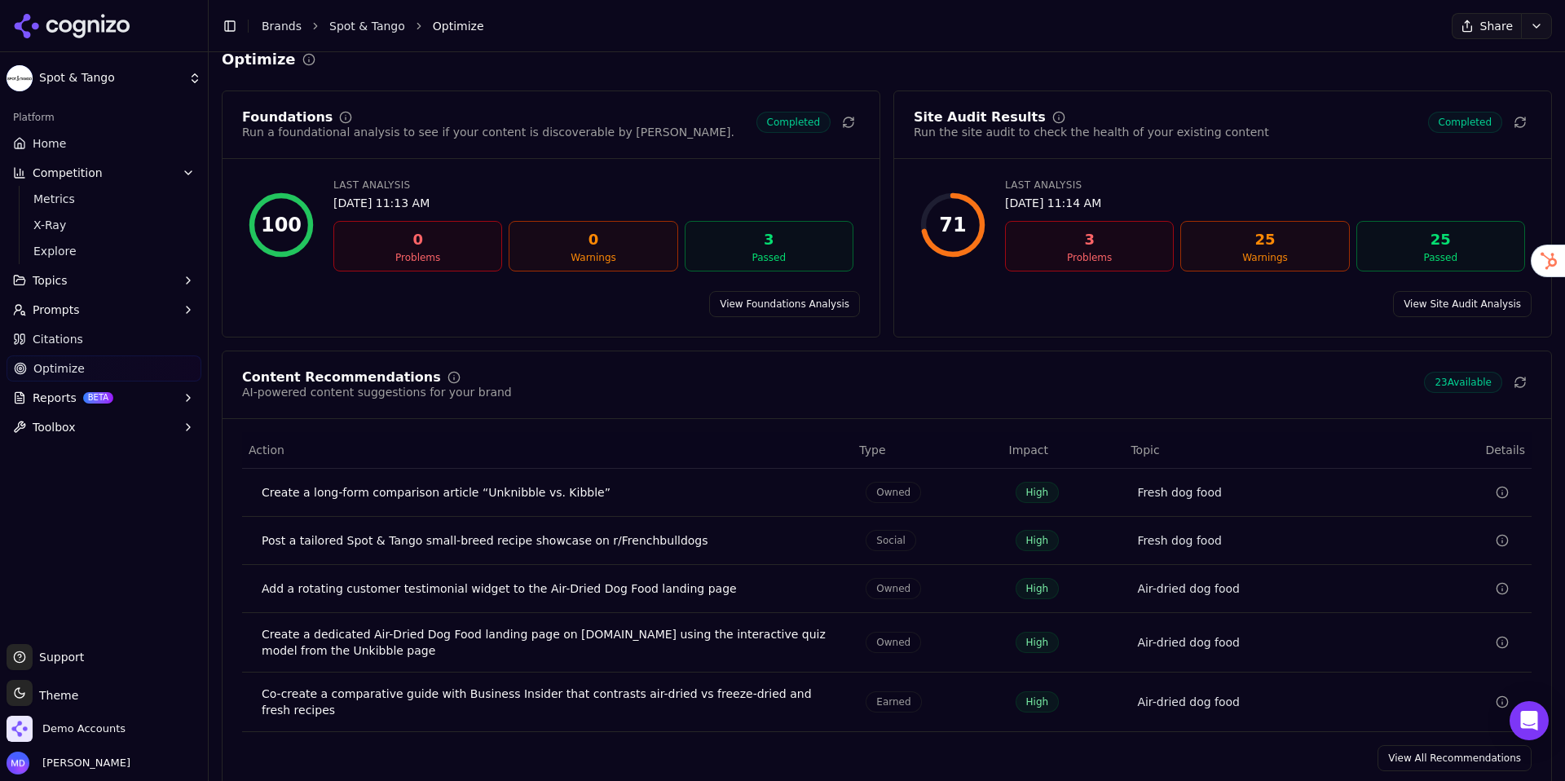
scroll to position [88, 0]
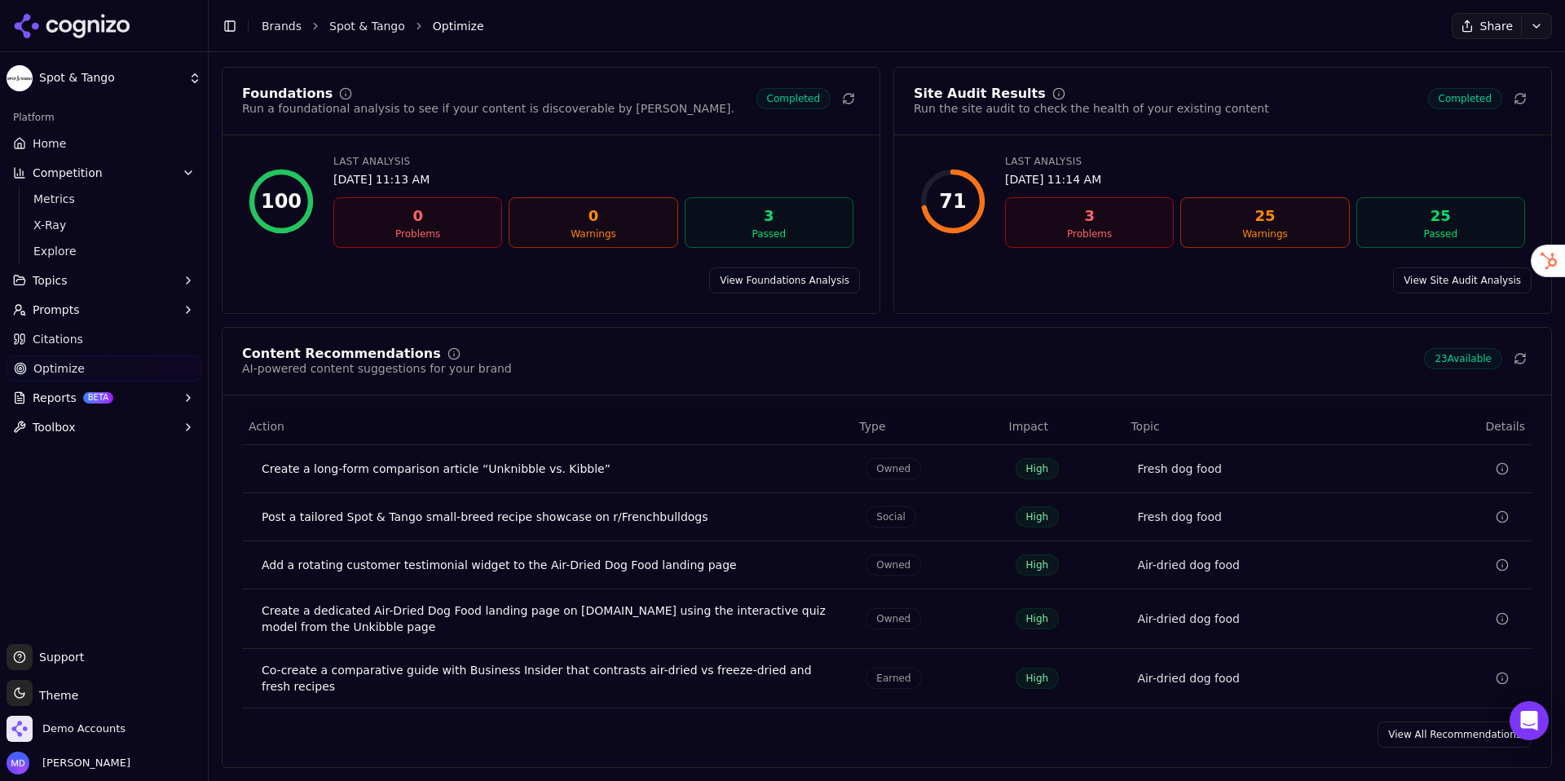
click at [1320, 695] on link "View All Recommendations" at bounding box center [1455, 735] width 154 height 26
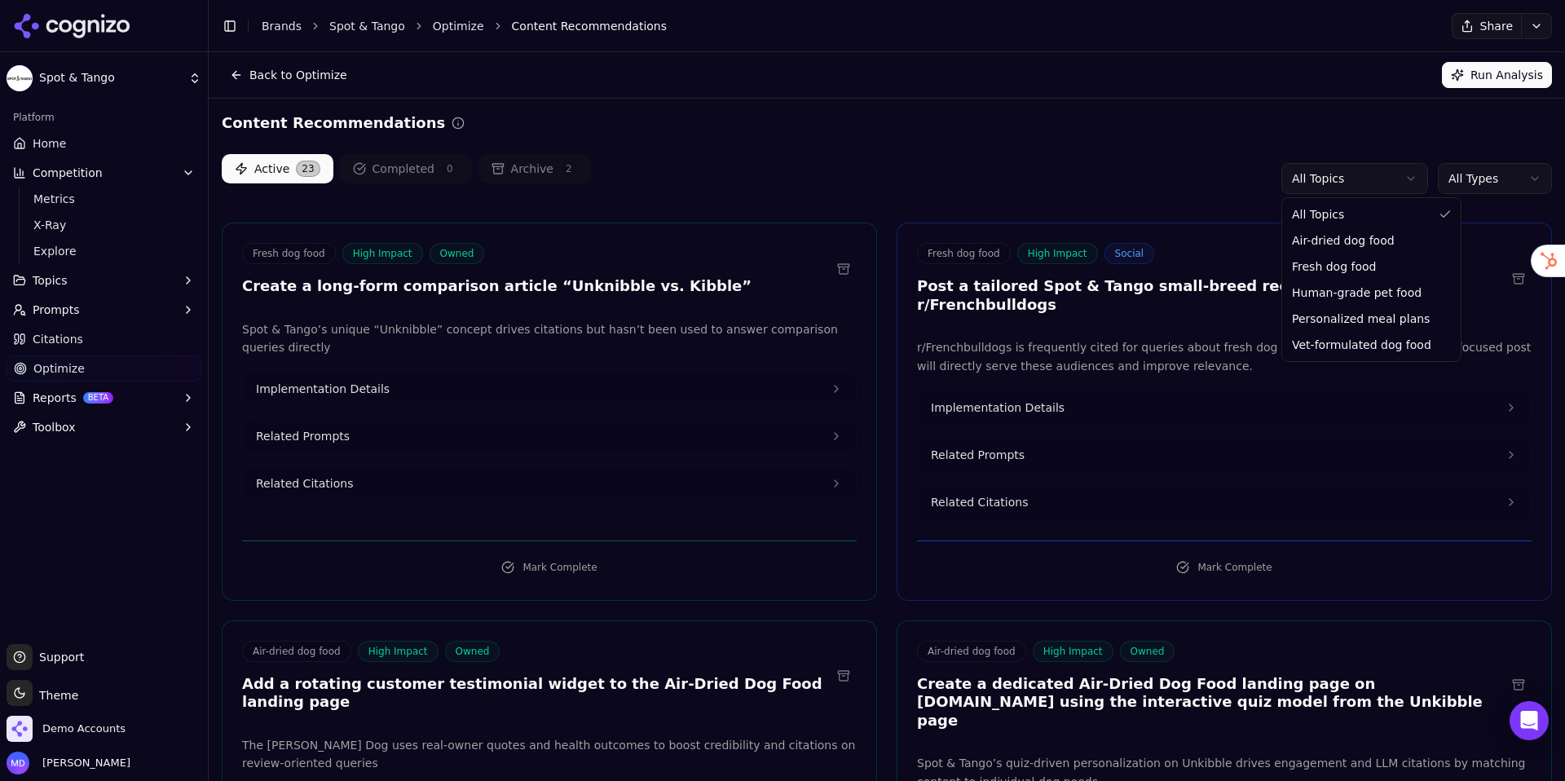
click at [1302, 181] on html "Spot & Tango Platform Home Competition Metrics X-Ray Explore Topics Prompts Cit…" at bounding box center [782, 390] width 1565 height 781
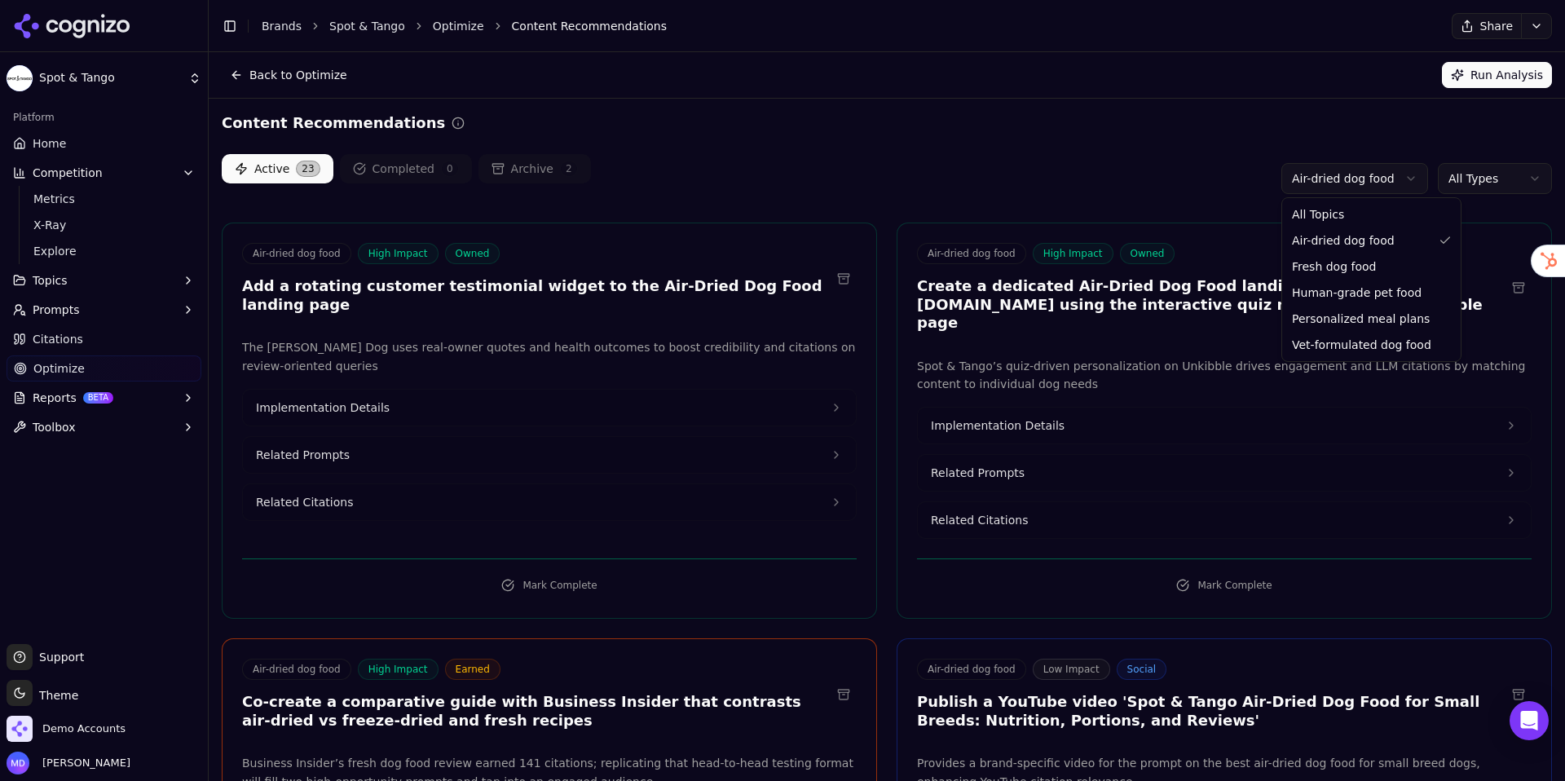
click at [1293, 186] on html "Spot & Tango Platform Home Competition Metrics X-Ray Explore Topics Prompts Cit…" at bounding box center [782, 390] width 1565 height 781
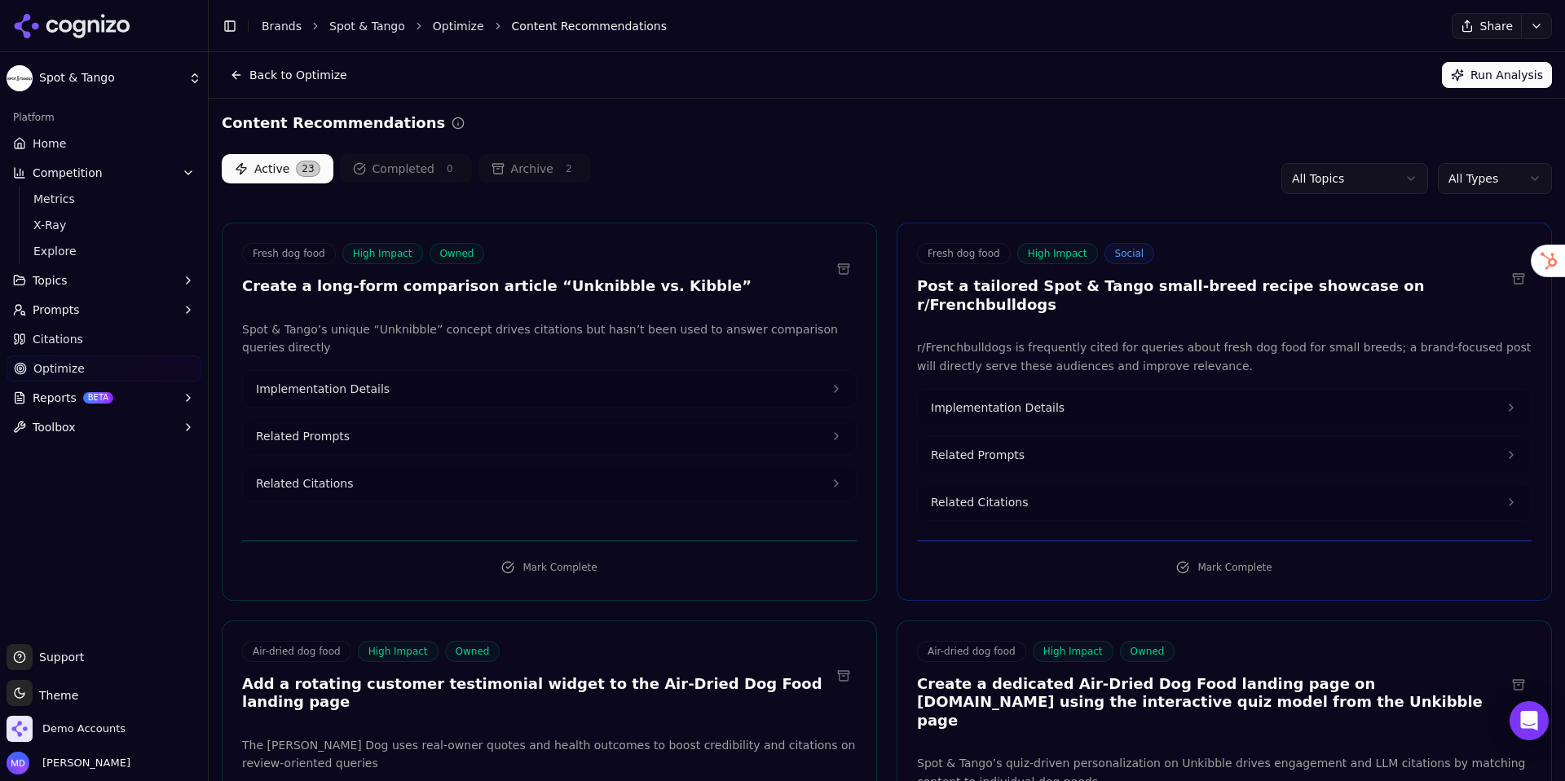
click at [1320, 178] on html "Spot & Tango Platform Home Competition Metrics X-Ray Explore Topics Prompts Cit…" at bounding box center [782, 390] width 1565 height 781
click at [903, 199] on html "Spot & Tango Platform Home Competition Metrics X-Ray Explore Topics Prompts Cit…" at bounding box center [782, 390] width 1565 height 781
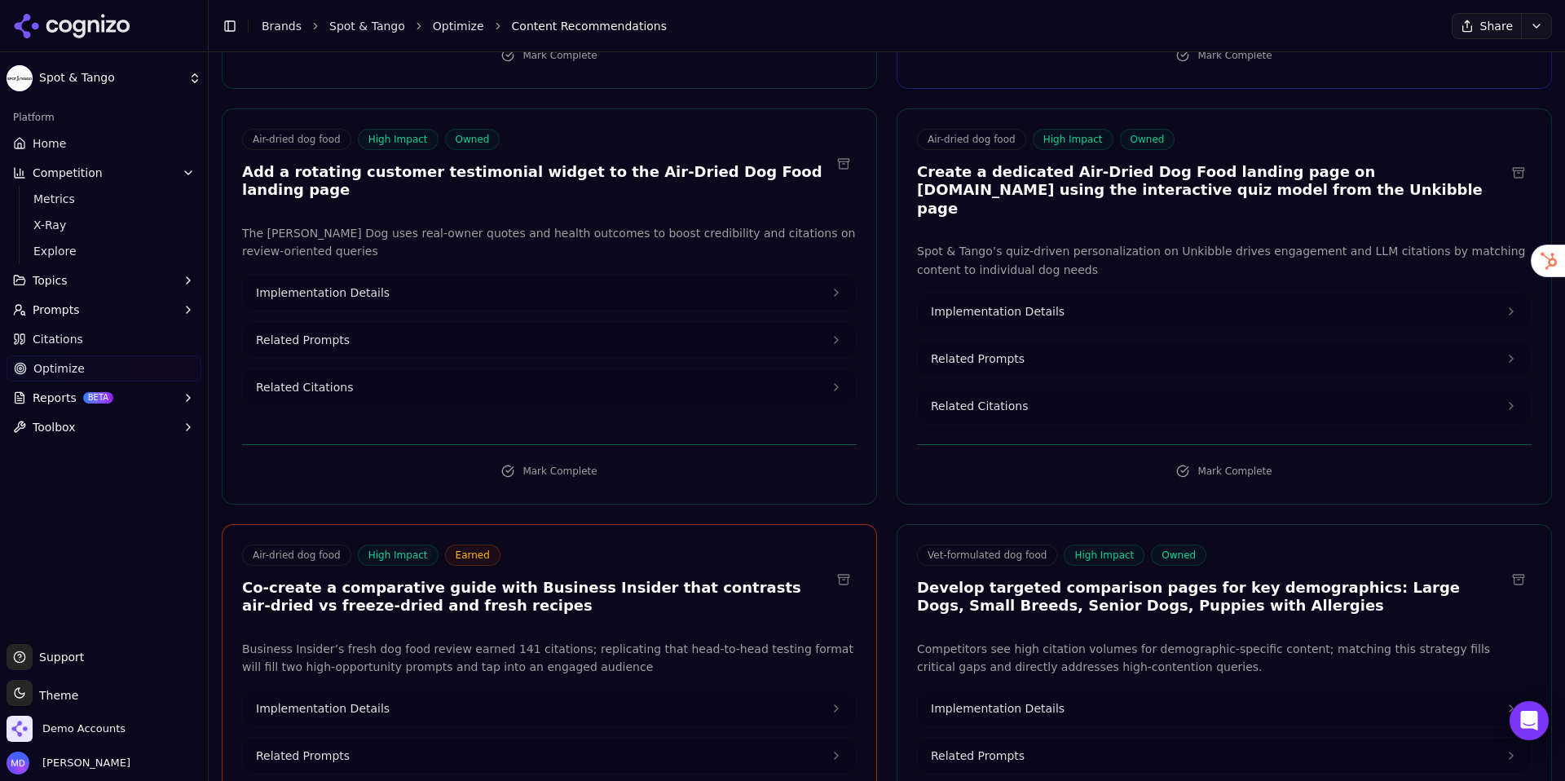
scroll to position [513, 0]
click at [386, 274] on button "Implementation Details" at bounding box center [549, 292] width 613 height 36
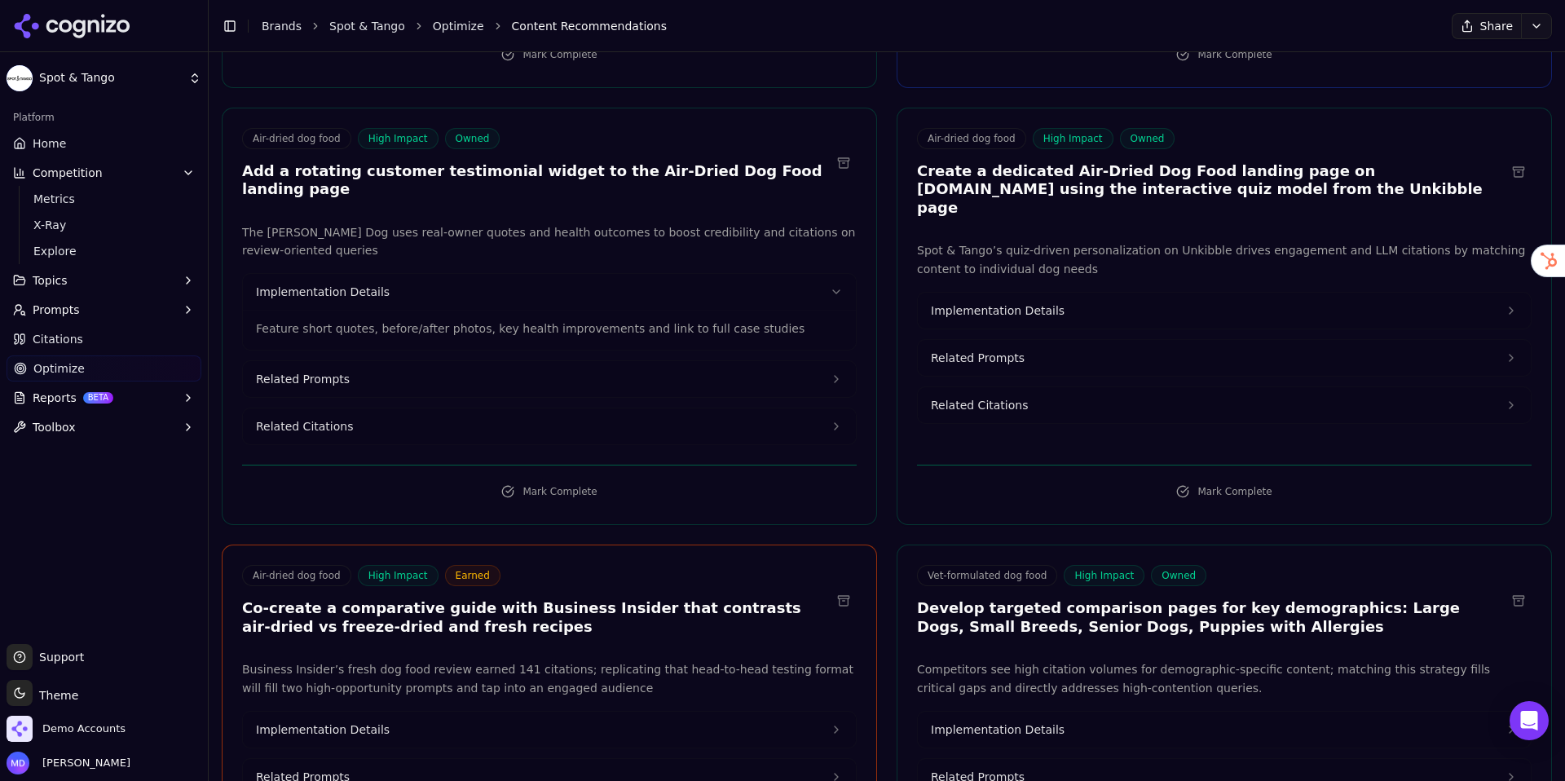
click at [346, 361] on button "Related Prompts" at bounding box center [549, 379] width 613 height 36
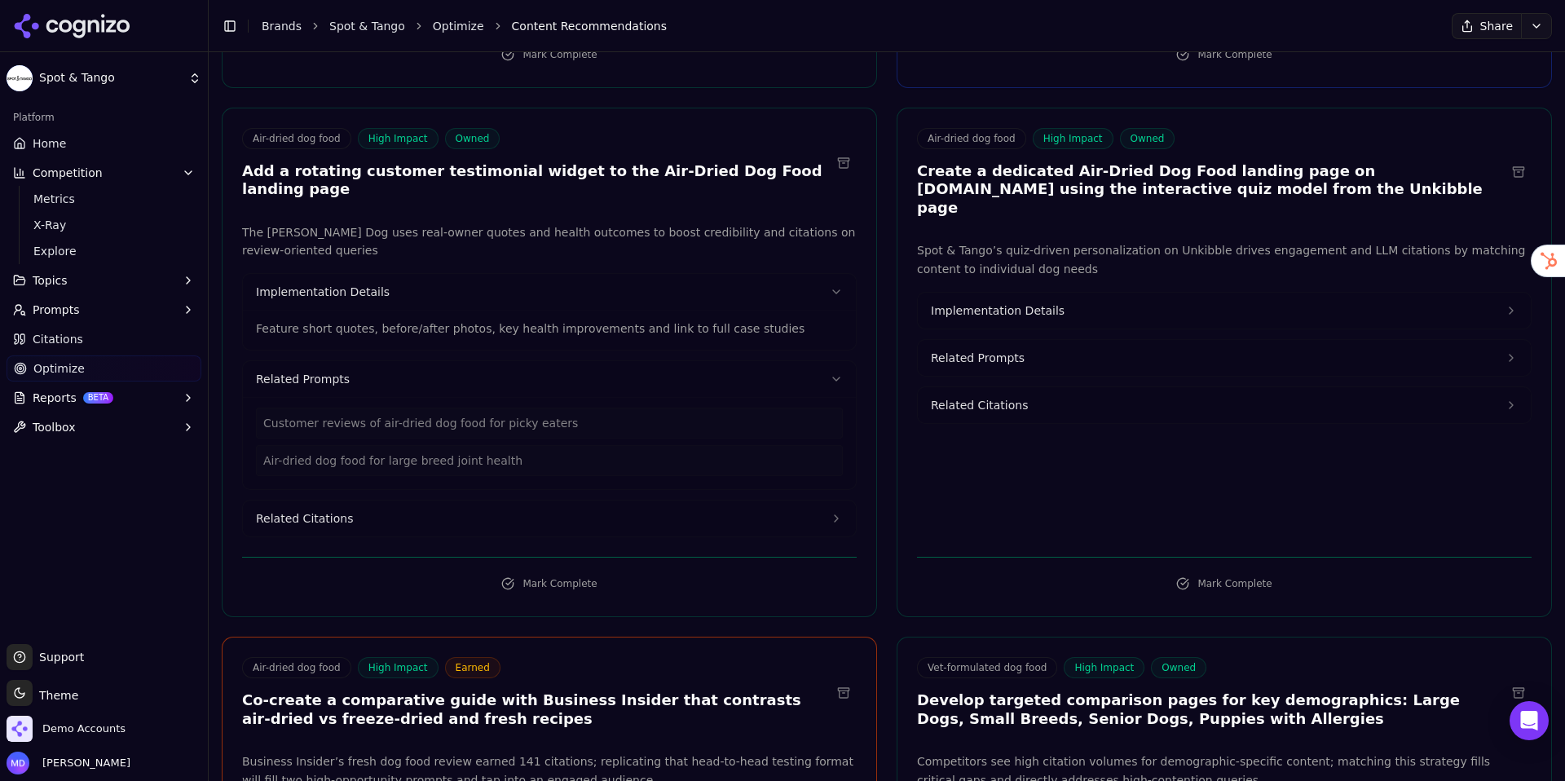
click at [319, 510] on span "Related Citations" at bounding box center [304, 518] width 97 height 16
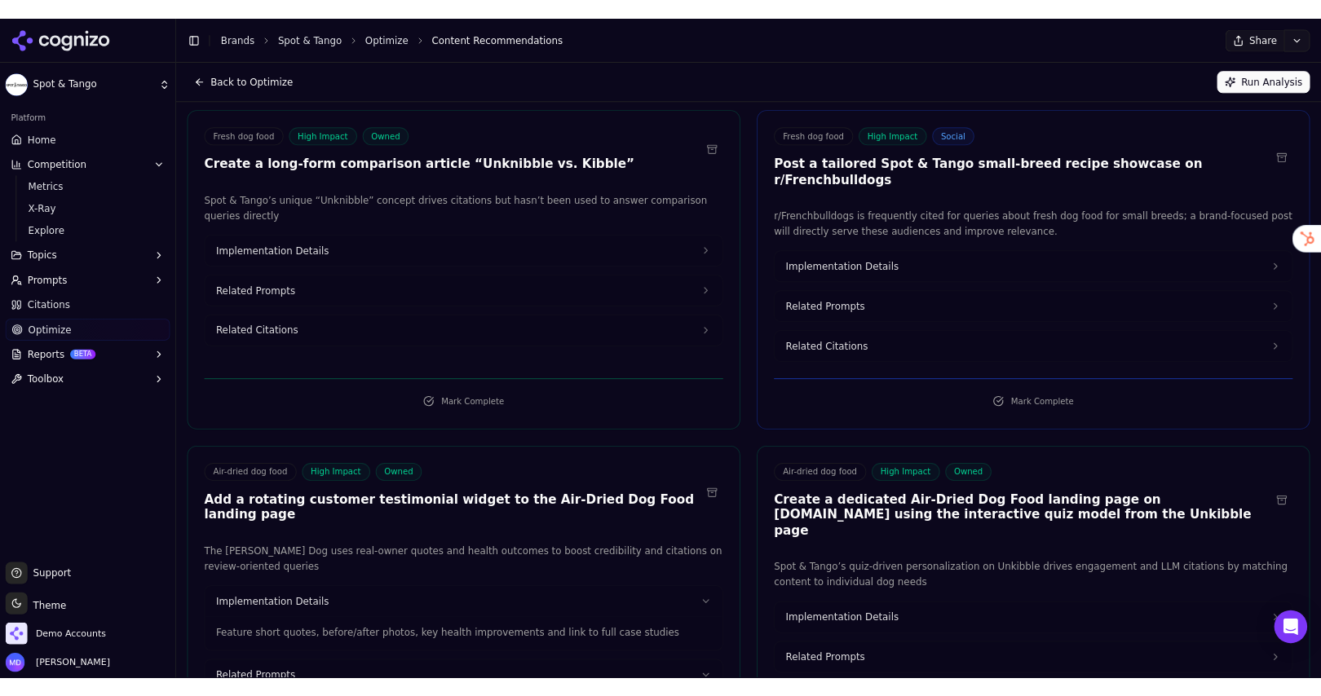
scroll to position [0, 0]
